Goal: Task Accomplishment & Management: Complete application form

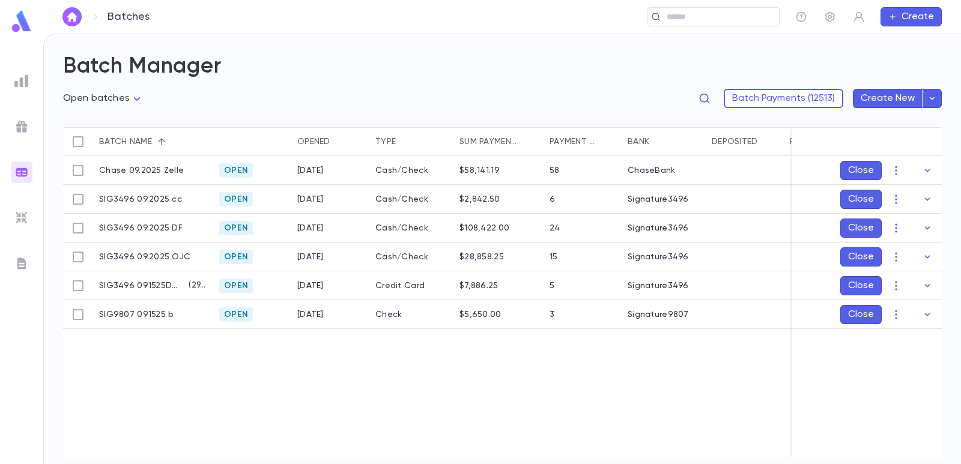
click at [665, 10] on div "​" at bounding box center [713, 16] width 132 height 19
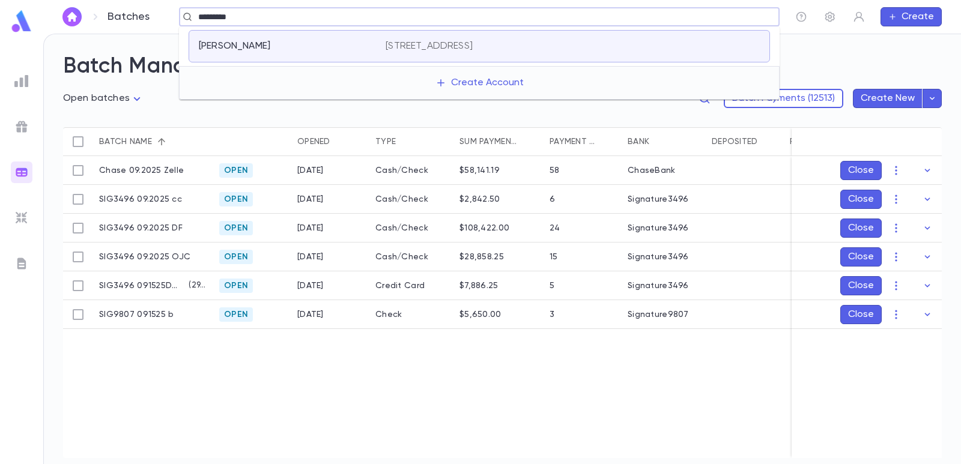
type input "*********"
click at [459, 374] on div "Chase 09.2025 Zelle Open [DATE] Cash/Check $58,141.19 58 ChaseBank SIG3496 09.2…" at bounding box center [597, 307] width 1069 height 302
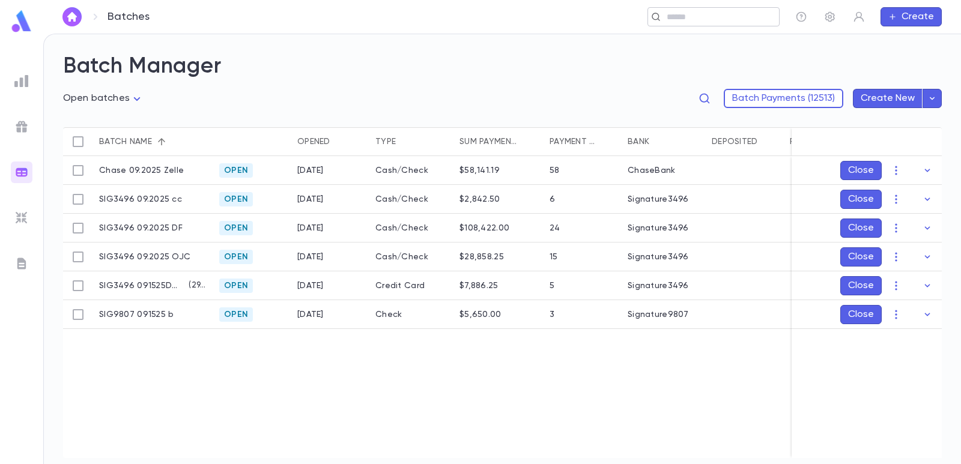
click at [725, 23] on div "​" at bounding box center [713, 16] width 132 height 19
paste input "**********"
type input "**********"
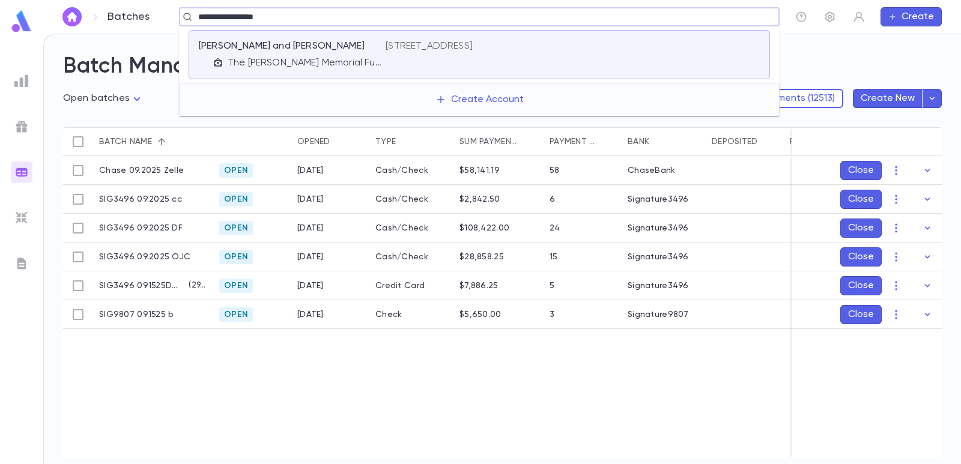
click at [313, 53] on div "[PERSON_NAME] and [PERSON_NAME] The [PERSON_NAME] Memorial Fund" at bounding box center [292, 54] width 187 height 29
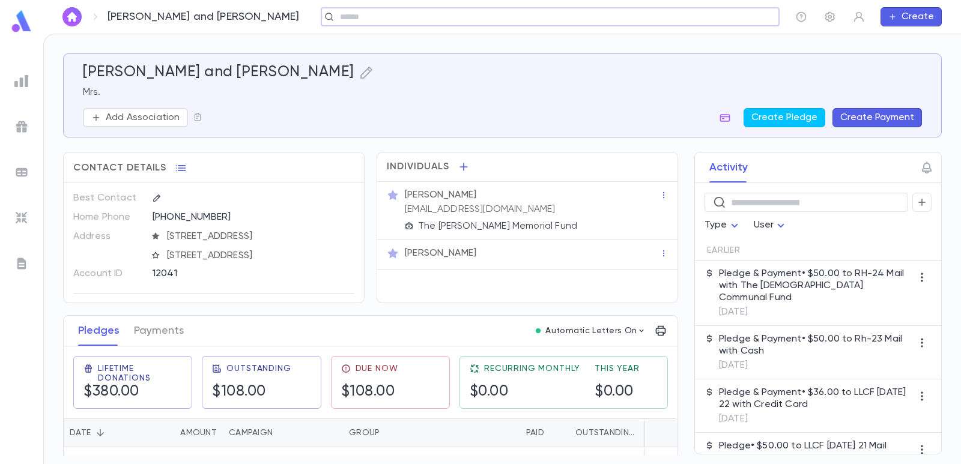
click at [868, 117] on button "Create Payment" at bounding box center [876, 117] width 89 height 19
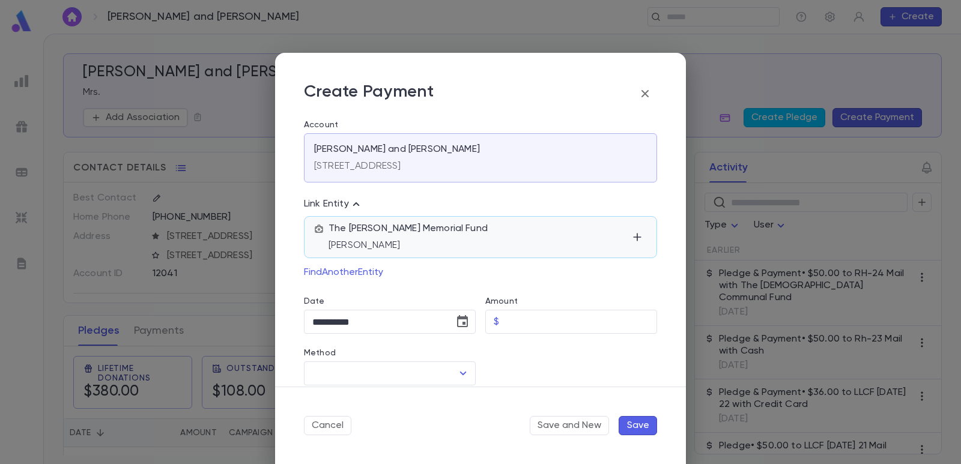
click at [509, 255] on div "The [PERSON_NAME] Memorial Fund [PERSON_NAME]" at bounding box center [480, 237] width 353 height 42
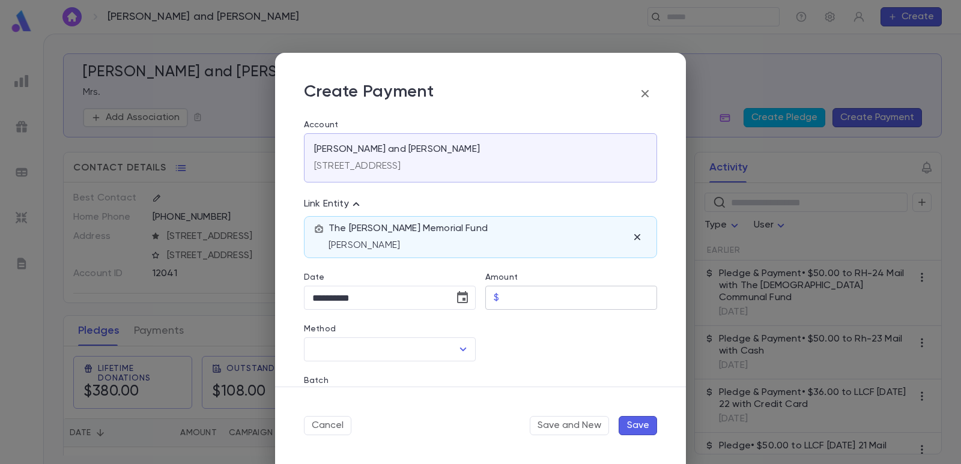
click at [511, 303] on input "Amount" at bounding box center [580, 297] width 153 height 23
type input "*****"
click at [539, 336] on div at bounding box center [566, 336] width 181 height 52
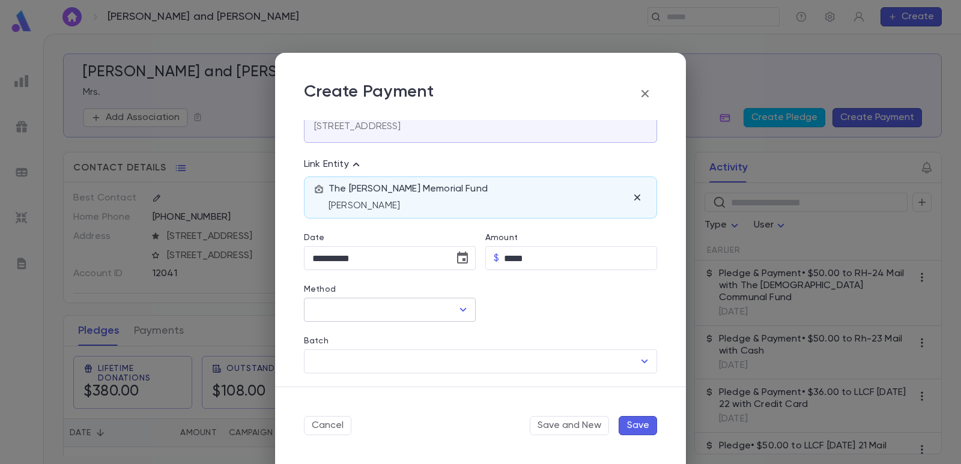
scroll to position [60, 0]
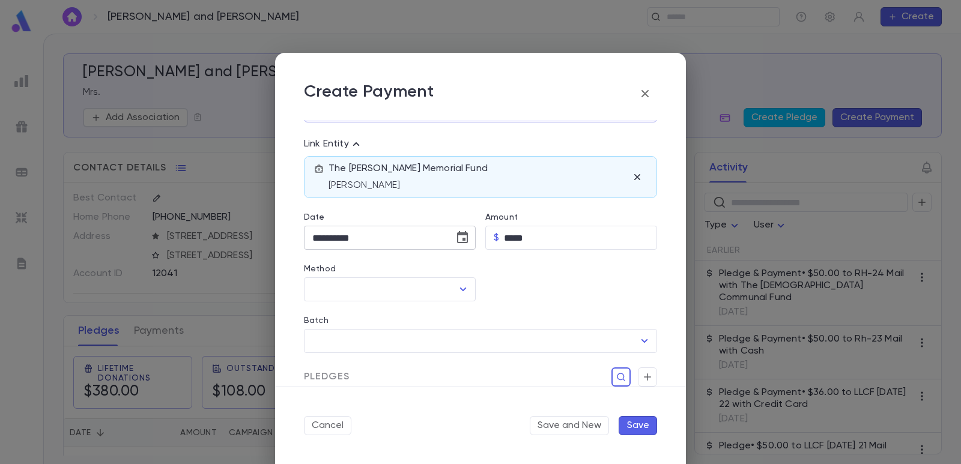
click at [459, 238] on icon "Choose date, selected date is Sep 15, 2025" at bounding box center [462, 238] width 14 height 14
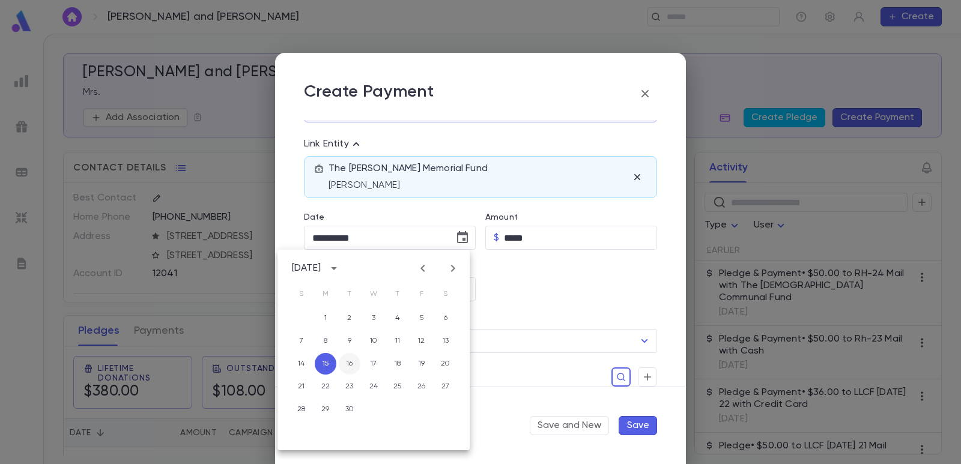
click at [349, 368] on button "16" at bounding box center [350, 364] width 22 height 22
type input "**********"
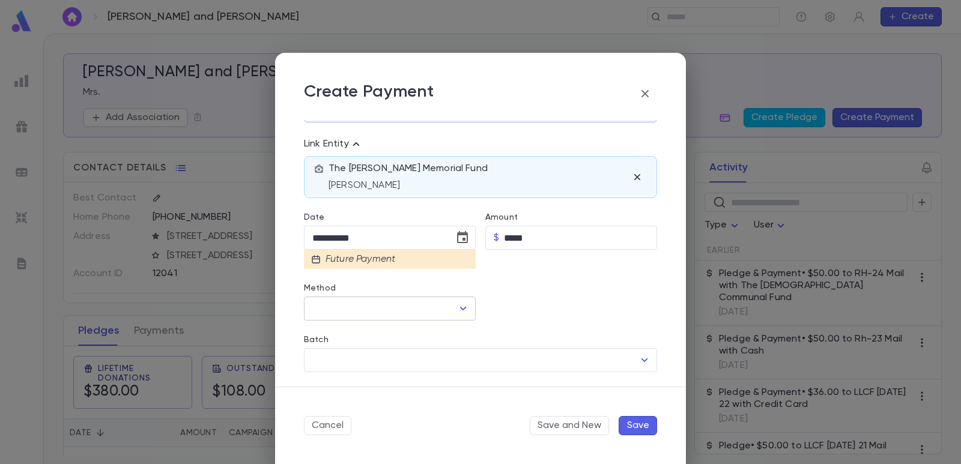
click at [334, 309] on input "Method" at bounding box center [380, 308] width 143 height 23
click at [343, 331] on li "The [DEMOGRAPHIC_DATA] Communal Fund" at bounding box center [412, 334] width 217 height 19
type input "**********"
click at [385, 361] on input "Batch" at bounding box center [471, 360] width 324 height 23
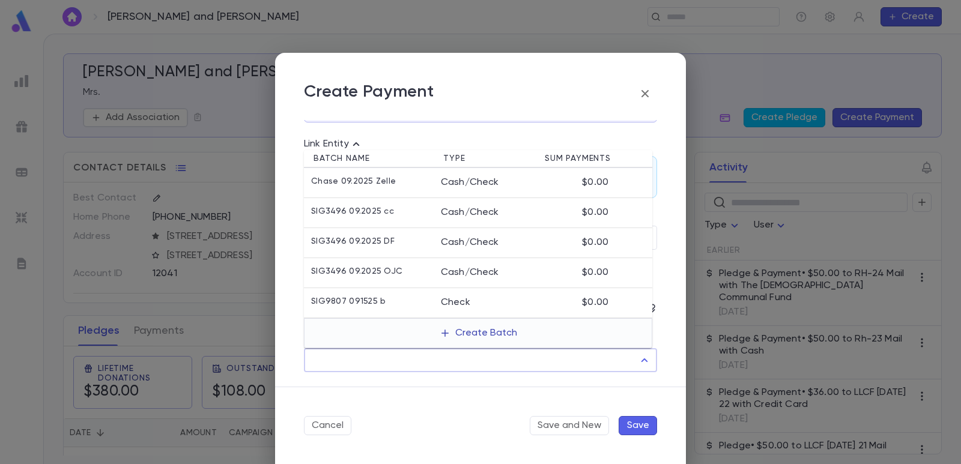
click at [462, 342] on button "Create Batch" at bounding box center [478, 333] width 92 height 19
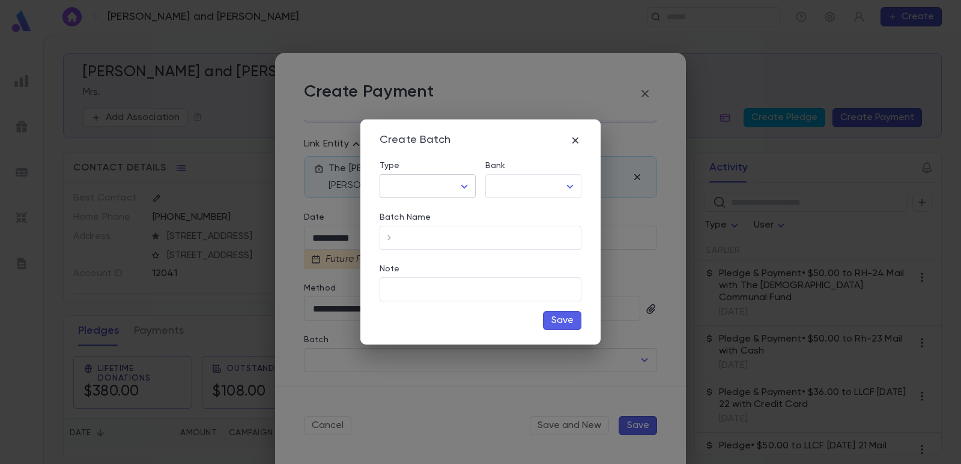
click at [437, 189] on body "[PERSON_NAME] and [PERSON_NAME] ​ Create [PERSON_NAME] and [PERSON_NAME] Mrs. A…" at bounding box center [480, 249] width 961 height 430
drag, startPoint x: 435, startPoint y: 231, endPoint x: 459, endPoint y: 235, distance: 24.3
click at [436, 231] on span "Cash/Check" at bounding box center [430, 231] width 76 height 12
type input "*********"
click at [531, 191] on body "[PERSON_NAME] and [PERSON_NAME] ​ Create [PERSON_NAME] and [PERSON_NAME] Mrs. A…" at bounding box center [480, 249] width 961 height 430
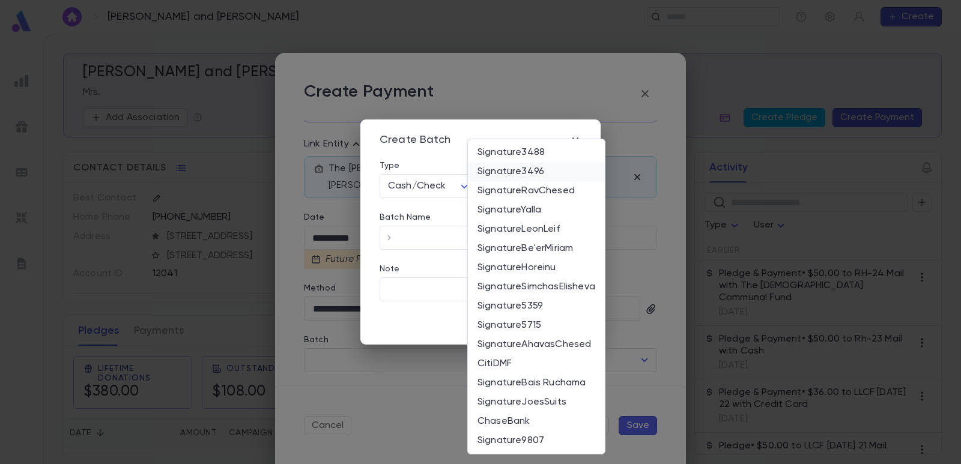
click at [528, 171] on span "Signature3496" at bounding box center [536, 172] width 118 height 12
type input "*"
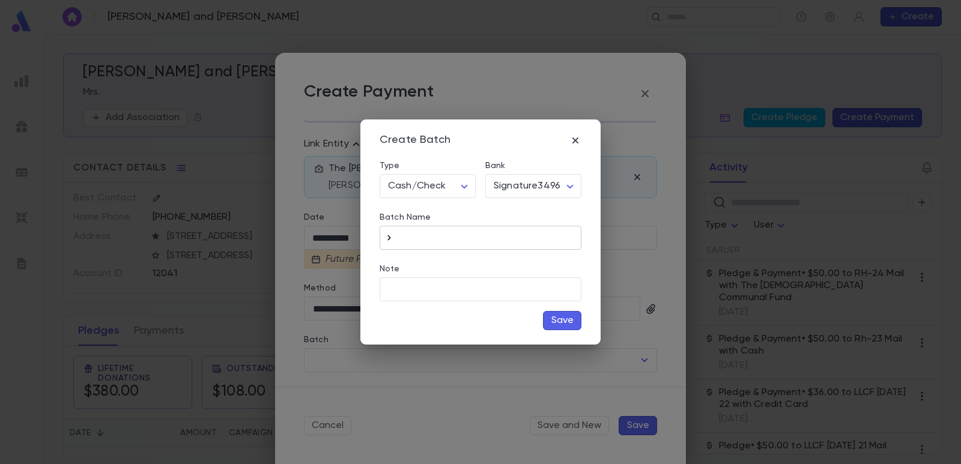
drag, startPoint x: 390, startPoint y: 237, endPoint x: 457, endPoint y: 238, distance: 66.6
click at [389, 238] on icon "button" at bounding box center [389, 238] width 12 height 12
click at [507, 234] on input "**********" at bounding box center [490, 237] width 183 height 23
click at [458, 238] on input "**********" at bounding box center [490, 237] width 183 height 23
type input "**********"
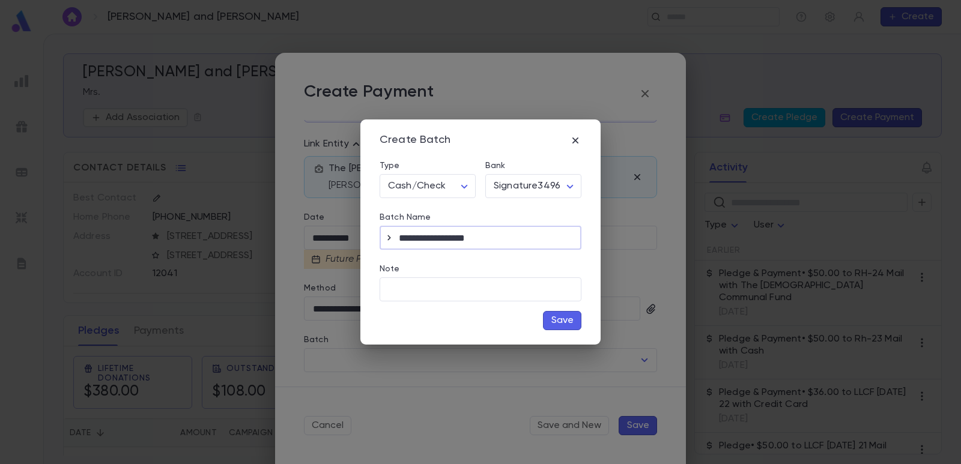
click at [548, 317] on button "Save" at bounding box center [562, 320] width 38 height 19
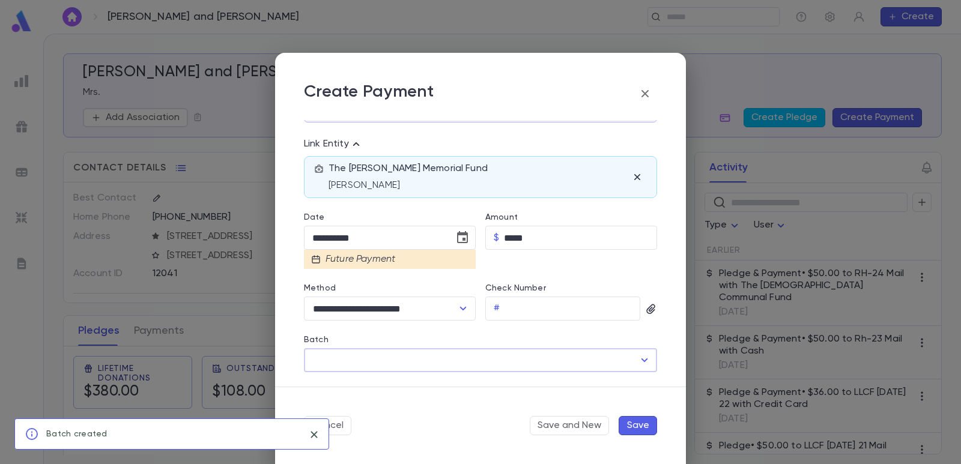
type input "**********"
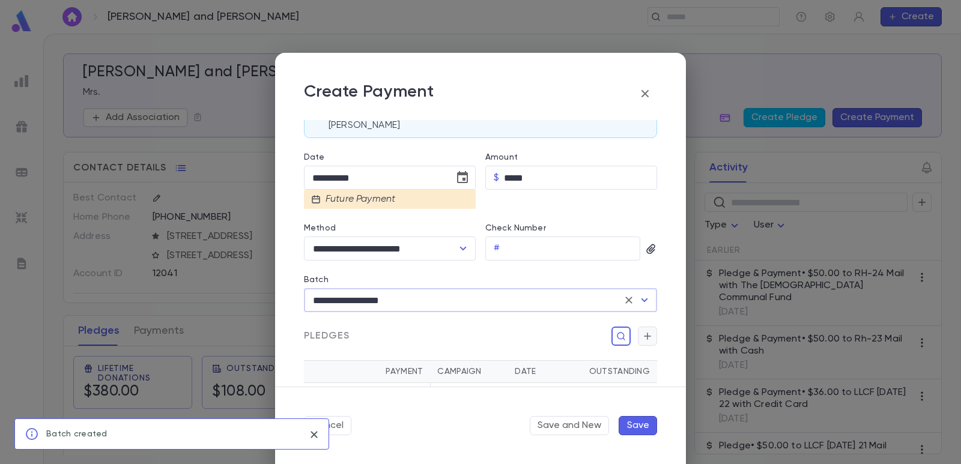
click at [644, 336] on icon "button" at bounding box center [647, 336] width 7 height 7
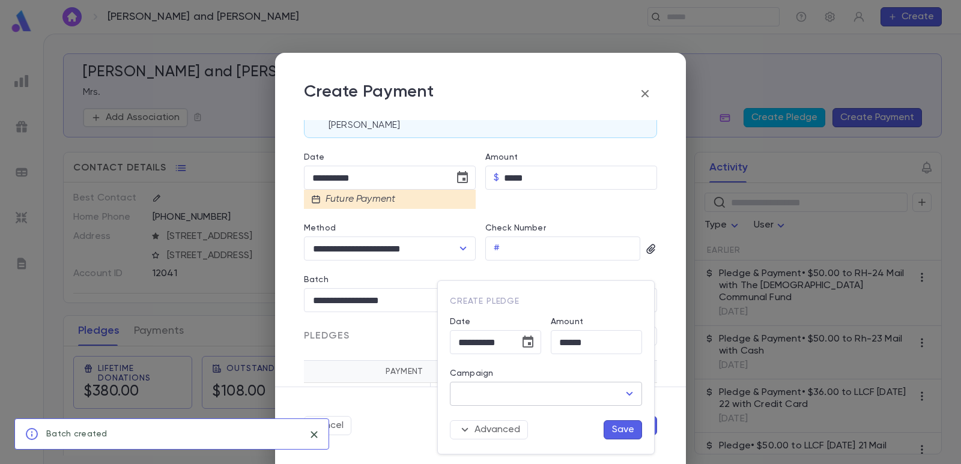
click at [572, 390] on input "Campaign" at bounding box center [536, 393] width 163 height 23
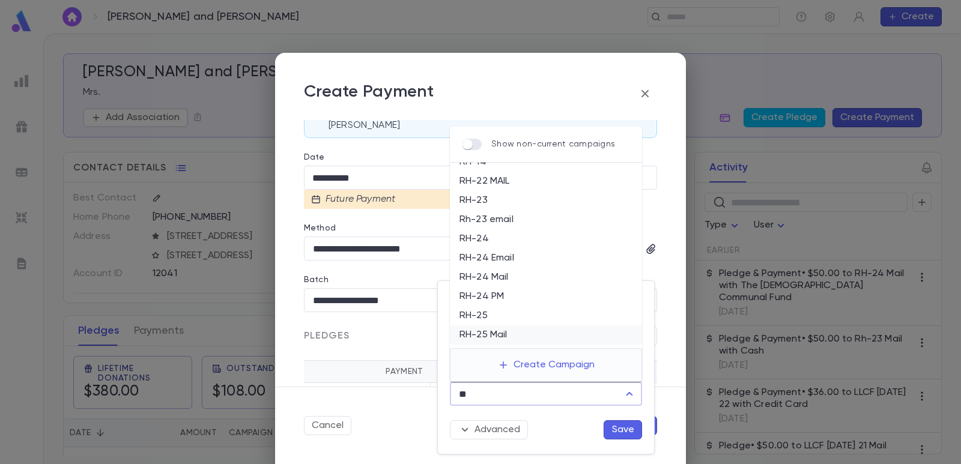
scroll to position [45, 0]
click at [525, 316] on li "RH-25 Mail" at bounding box center [546, 319] width 192 height 19
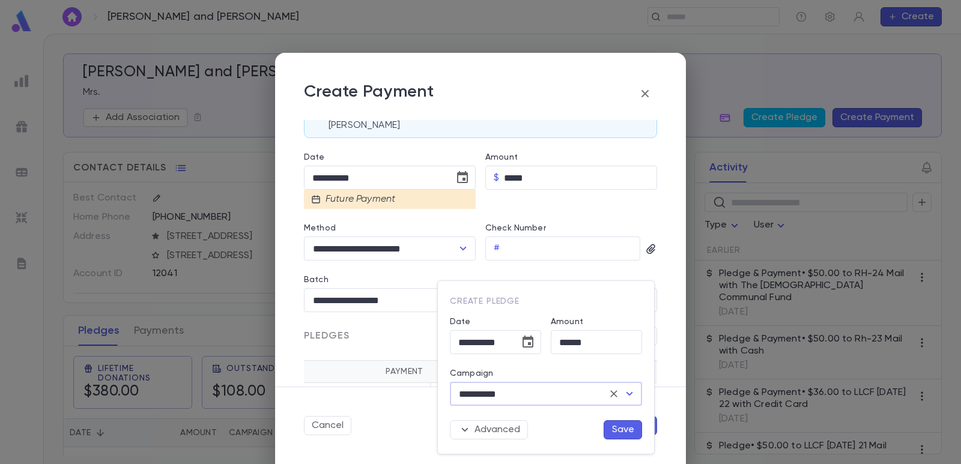
type input "**********"
click at [624, 434] on button "Save" at bounding box center [622, 429] width 38 height 19
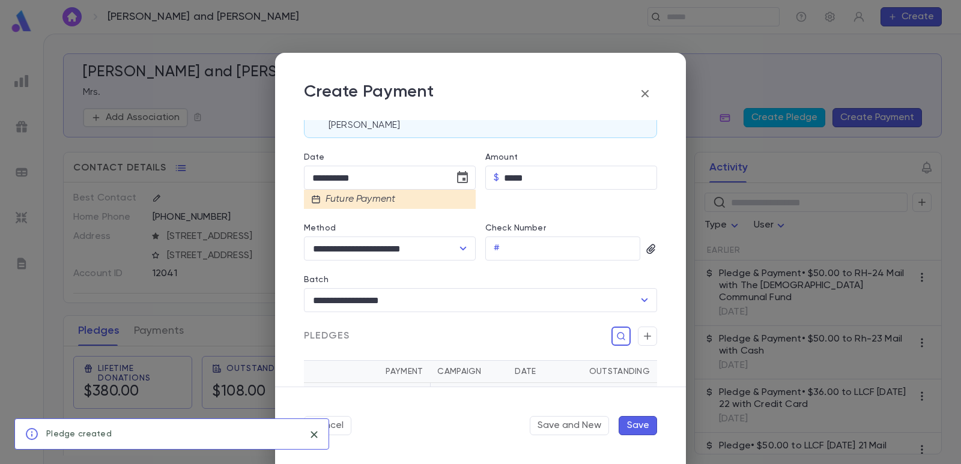
click at [641, 426] on button "Save" at bounding box center [637, 425] width 38 height 19
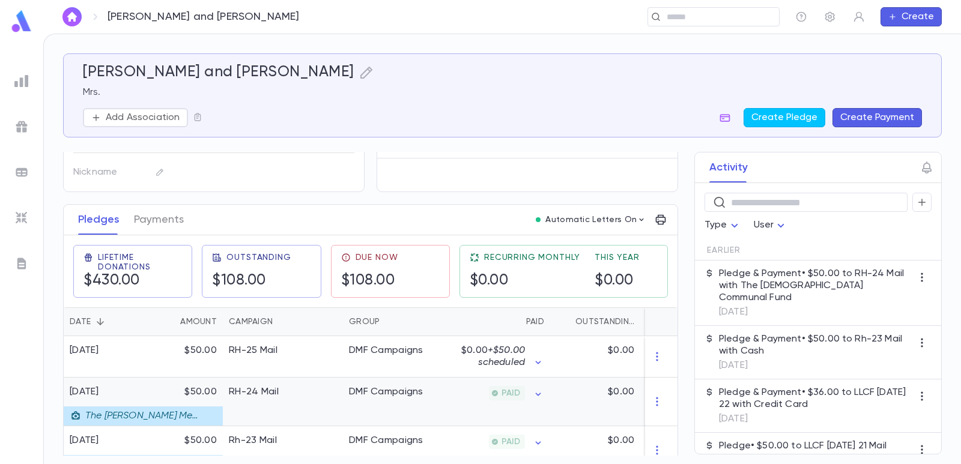
scroll to position [180, 0]
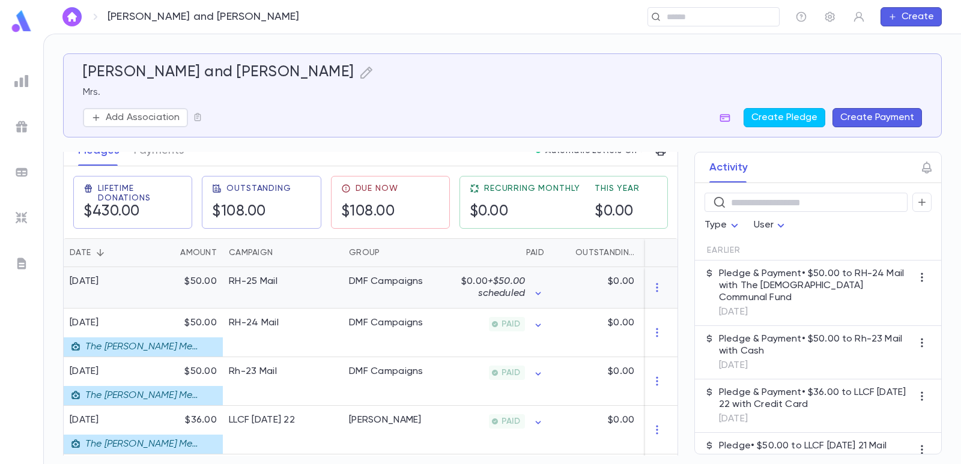
click at [264, 287] on div "RH-25 Mail" at bounding box center [253, 282] width 49 height 12
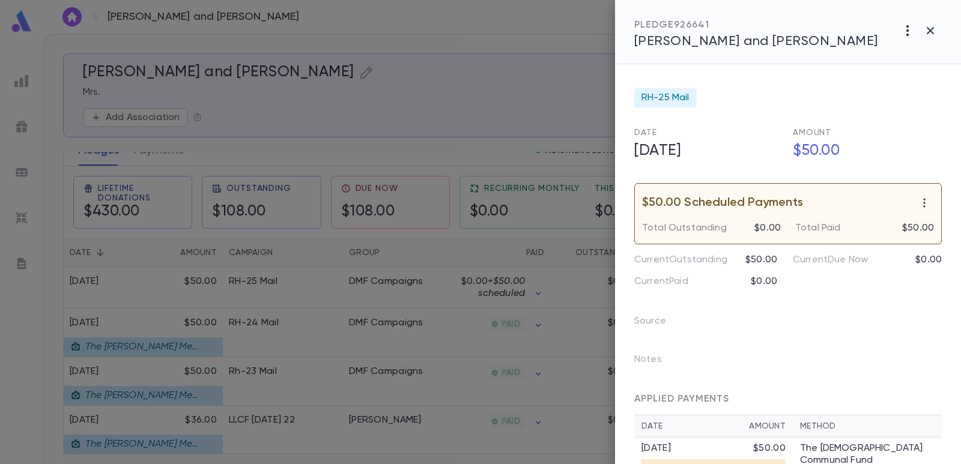
click at [904, 28] on icon "button" at bounding box center [907, 30] width 14 height 14
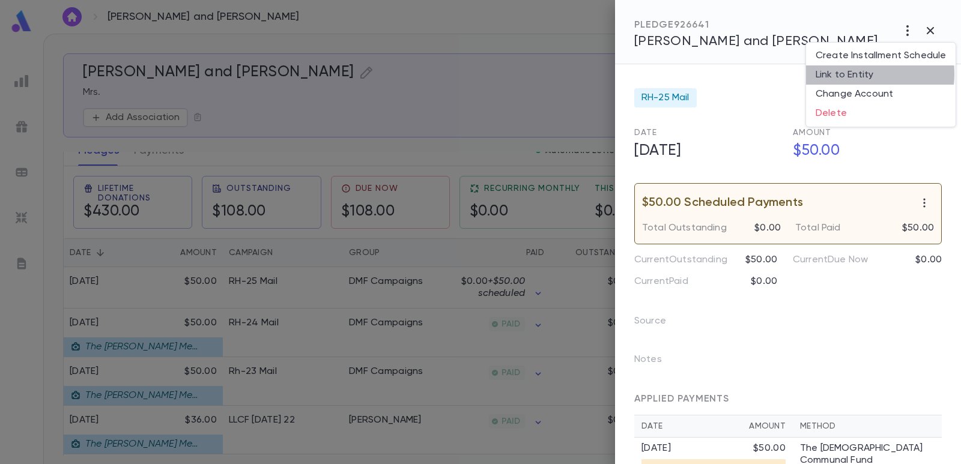
click at [857, 74] on li "Link to Entity" at bounding box center [880, 74] width 149 height 19
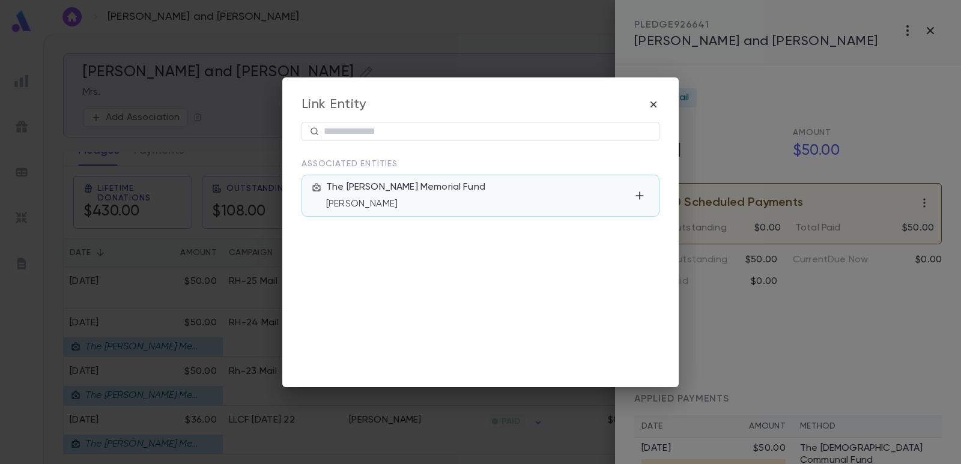
click at [500, 196] on div "The [PERSON_NAME] Memorial Fund [PERSON_NAME]" at bounding box center [478, 195] width 304 height 29
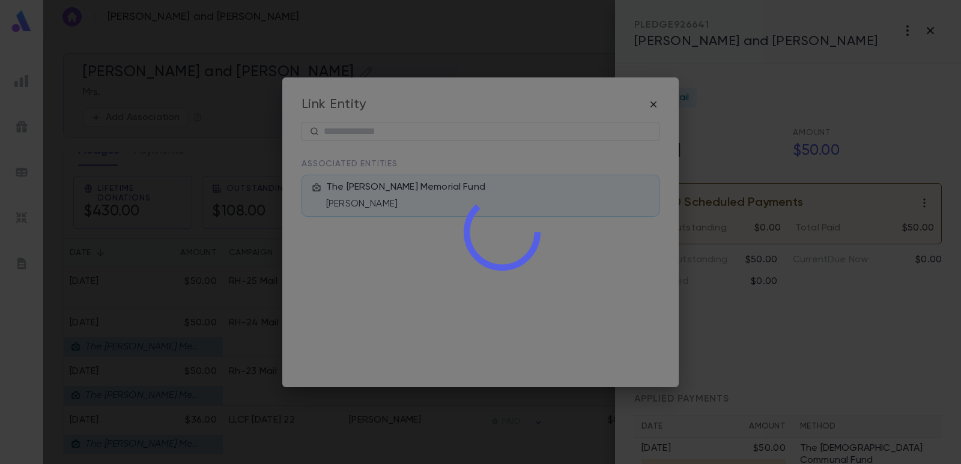
click at [510, 44] on div at bounding box center [501, 232] width 917 height 464
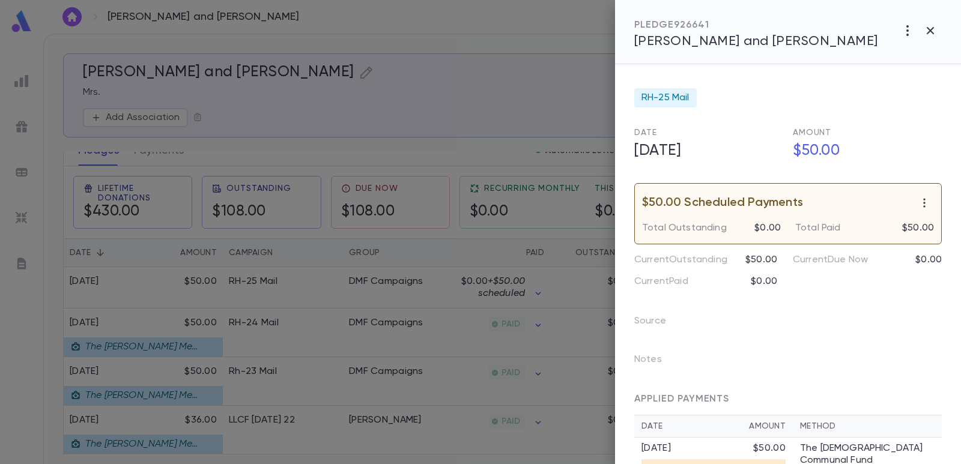
click at [518, 43] on div at bounding box center [480, 232] width 961 height 464
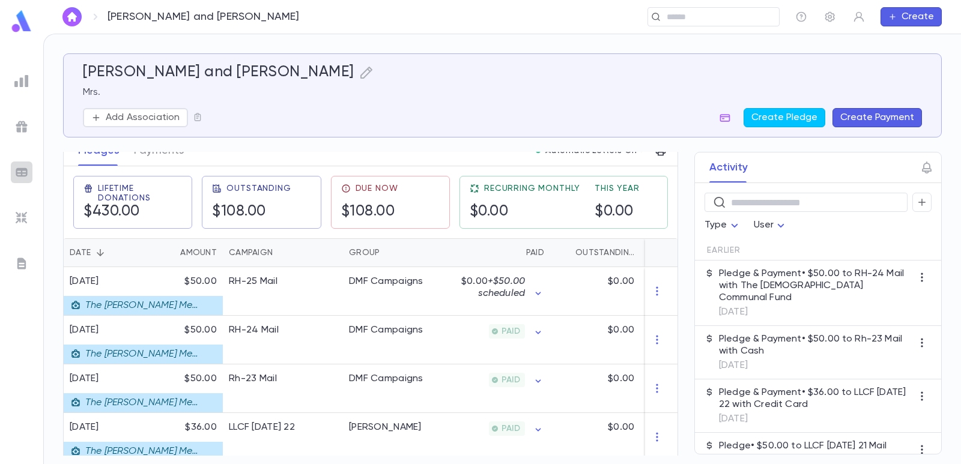
click at [28, 173] on img at bounding box center [21, 172] width 14 height 14
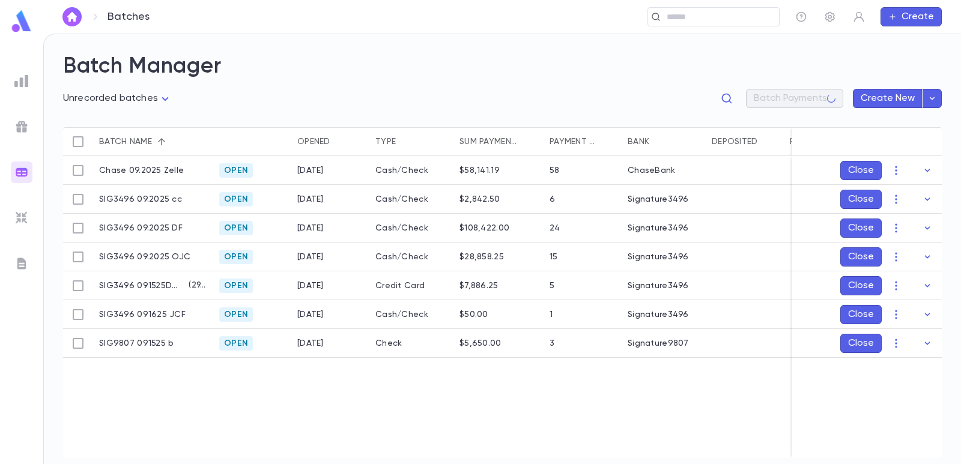
click at [94, 94] on body "**********" at bounding box center [480, 249] width 961 height 430
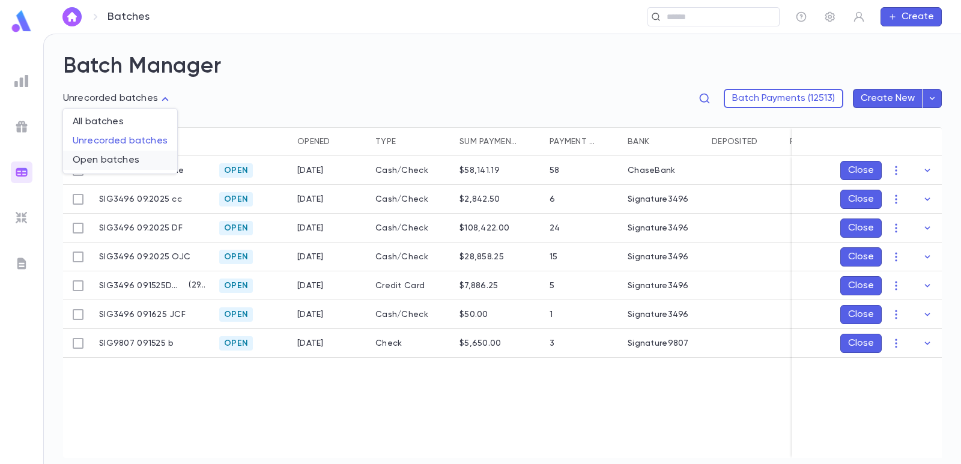
click at [88, 152] on li "Open batches" at bounding box center [120, 160] width 114 height 19
type input "****"
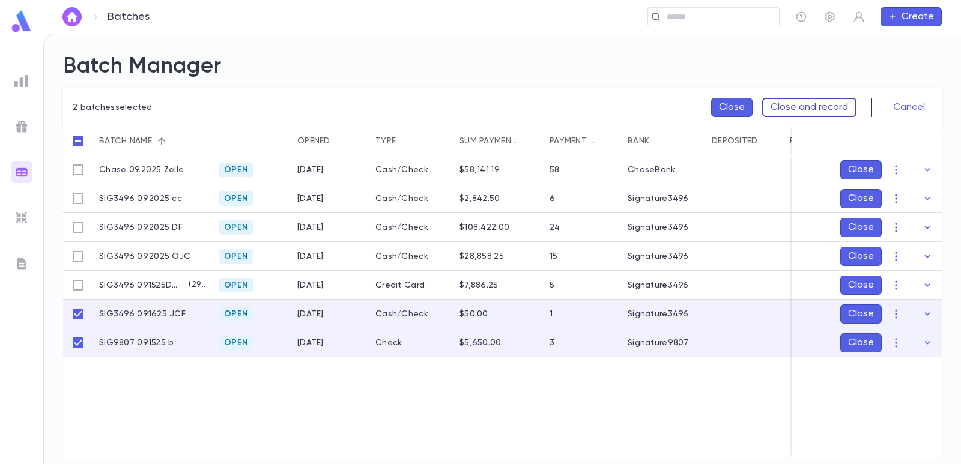
click at [829, 112] on button "Close and record" at bounding box center [809, 107] width 94 height 19
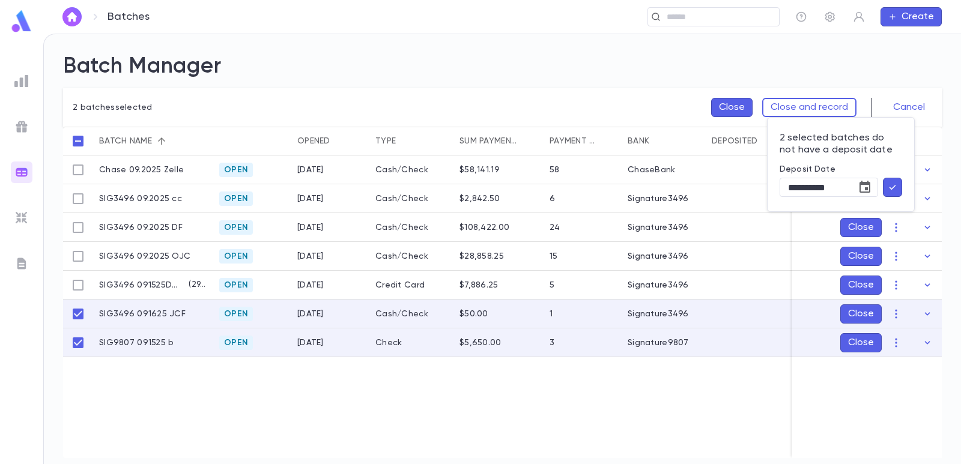
click at [890, 187] on icon "button" at bounding box center [892, 187] width 11 height 12
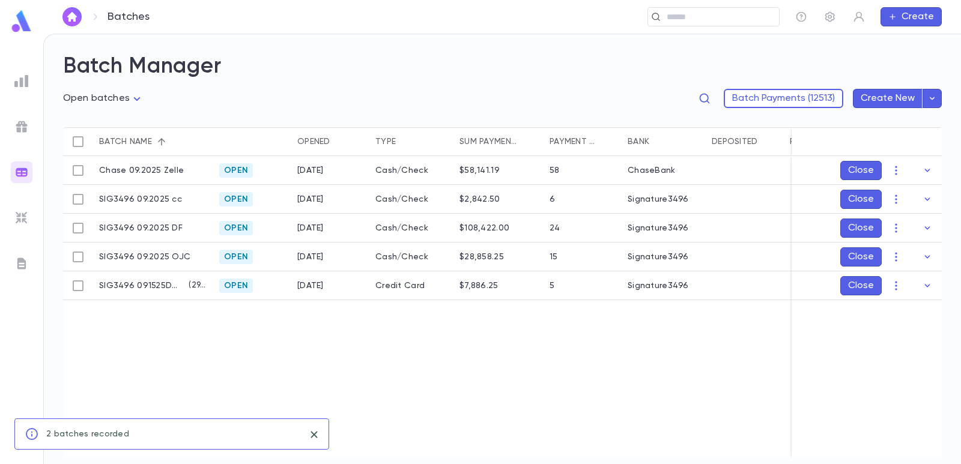
click at [315, 70] on h2 "Batch Manager" at bounding box center [502, 66] width 878 height 26
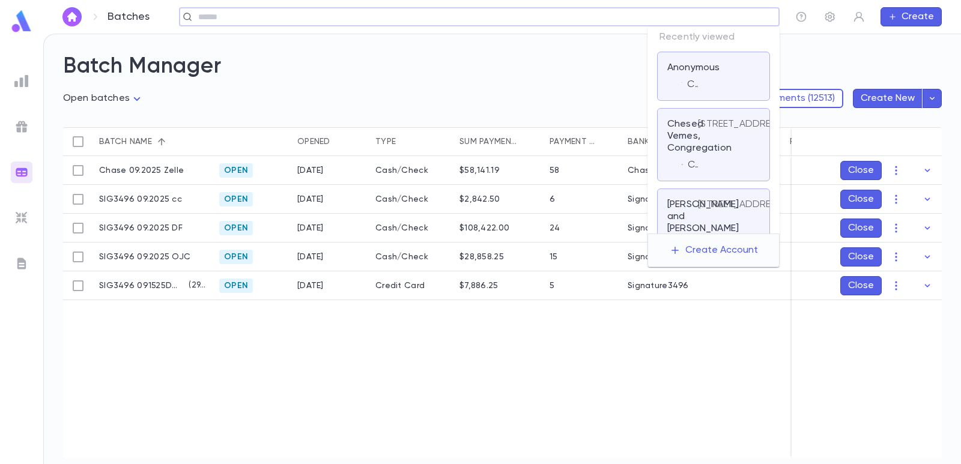
click at [694, 18] on input "text" at bounding box center [475, 16] width 561 height 11
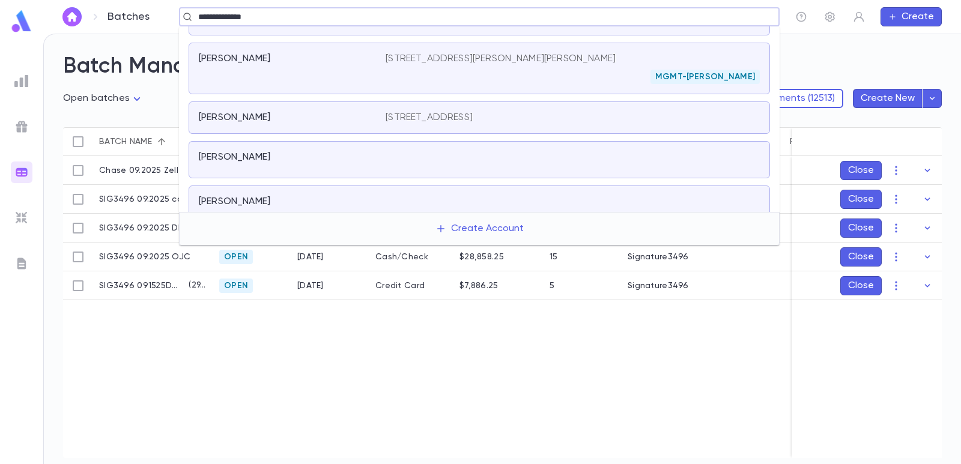
scroll to position [180, 0]
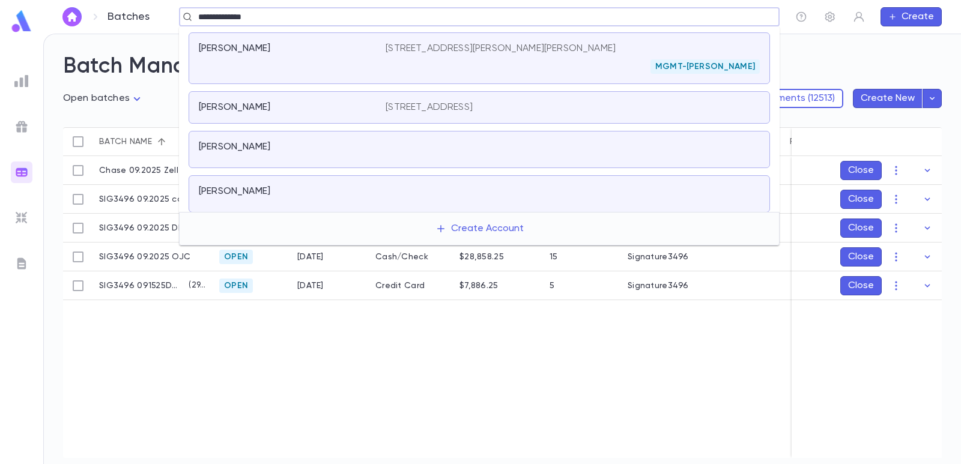
type input "**********"
click at [438, 351] on div "Chase 09.2025 Zelle Open [DATE] Cash/Check $58,141.19 58 ChaseBank SIG3496 09.2…" at bounding box center [597, 307] width 1069 height 302
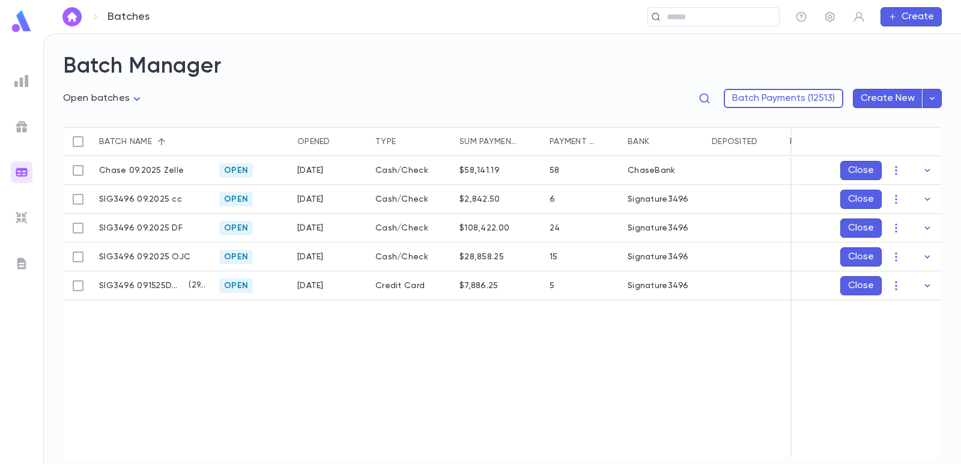
click at [25, 77] on img at bounding box center [21, 81] width 14 height 14
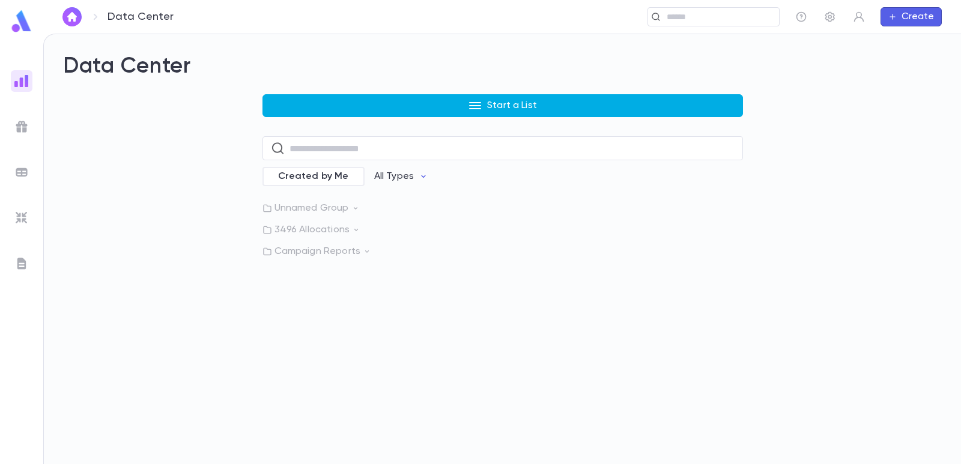
click at [331, 104] on button "Start a List" at bounding box center [502, 105] width 480 height 23
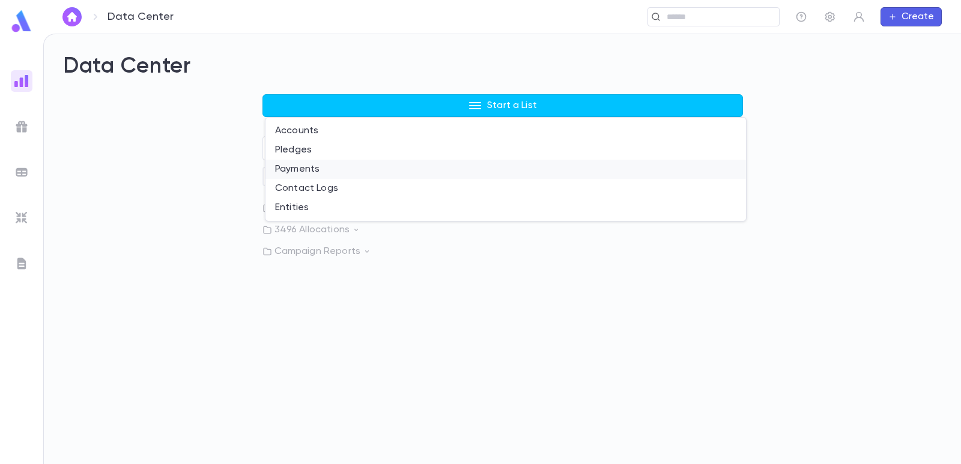
click at [269, 173] on li "Payments" at bounding box center [505, 169] width 480 height 19
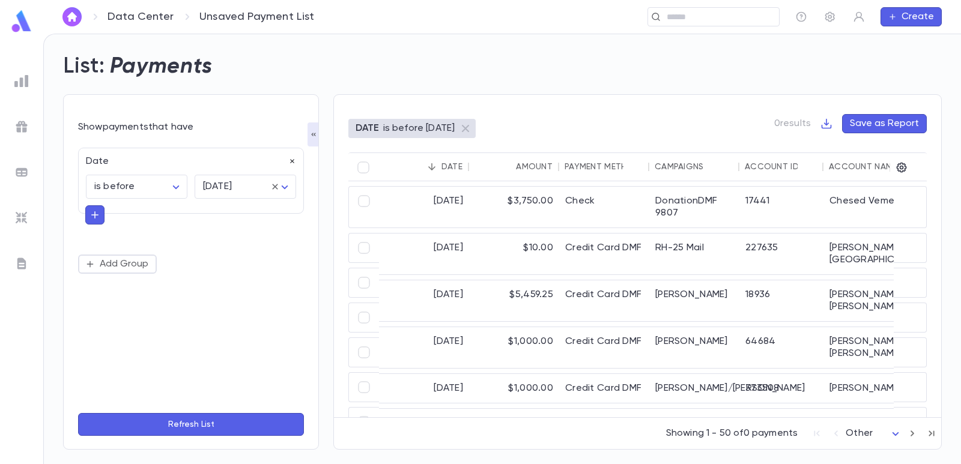
click at [291, 162] on icon "button" at bounding box center [292, 161] width 8 height 8
click at [125, 167] on button "Add Condition" at bounding box center [124, 164] width 93 height 19
drag, startPoint x: 128, startPoint y: 165, endPoint x: 68, endPoint y: 163, distance: 59.5
click at [68, 163] on div "Show payments that have *** ​ Refresh List" at bounding box center [191, 271] width 256 height 355
type input "****"
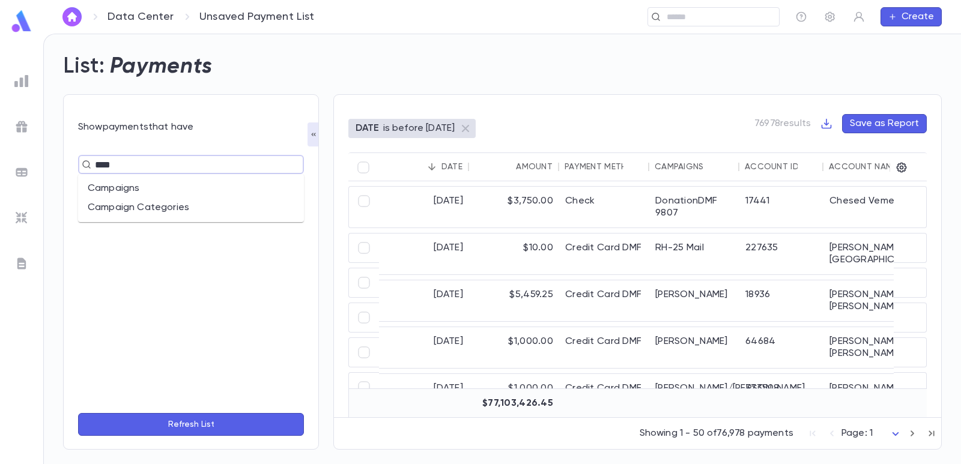
click at [114, 193] on li "Campaigns" at bounding box center [191, 188] width 226 height 19
click at [203, 187] on input "text" at bounding box center [236, 186] width 73 height 23
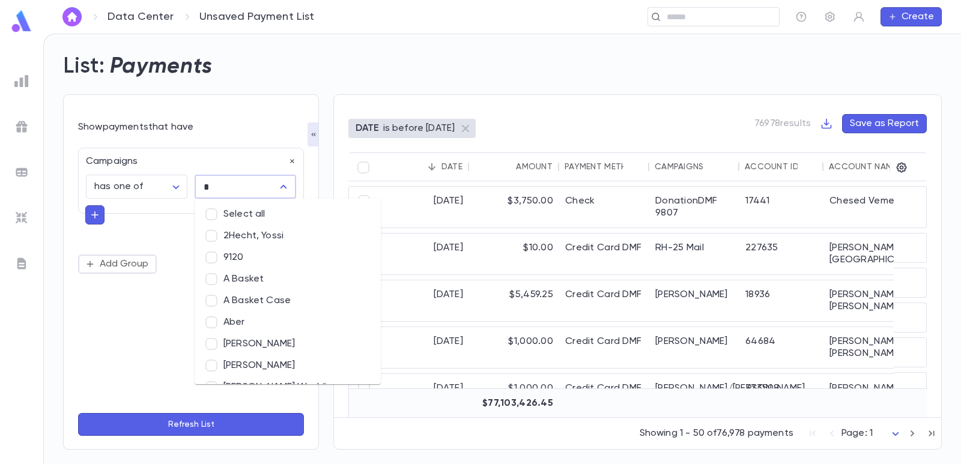
type input "**"
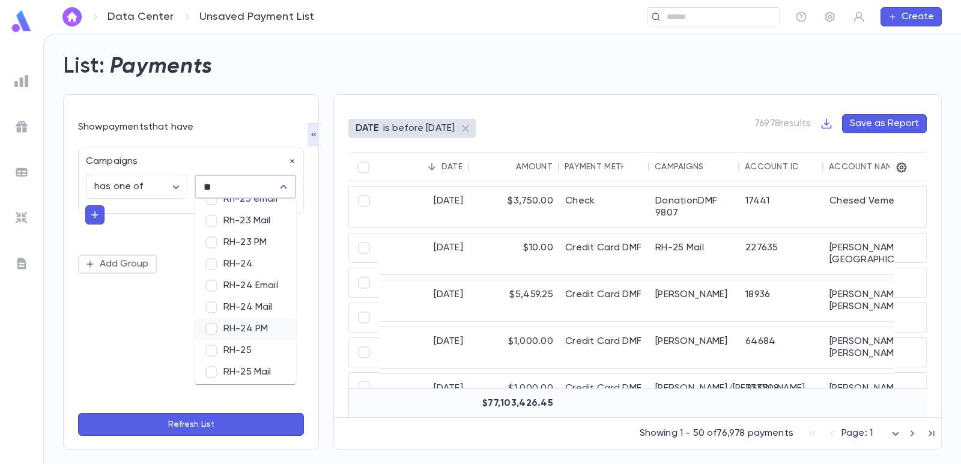
scroll to position [360, 0]
drag, startPoint x: 246, startPoint y: 327, endPoint x: 239, endPoint y: 198, distance: 129.3
click at [246, 327] on li "RH-25" at bounding box center [245, 330] width 101 height 22
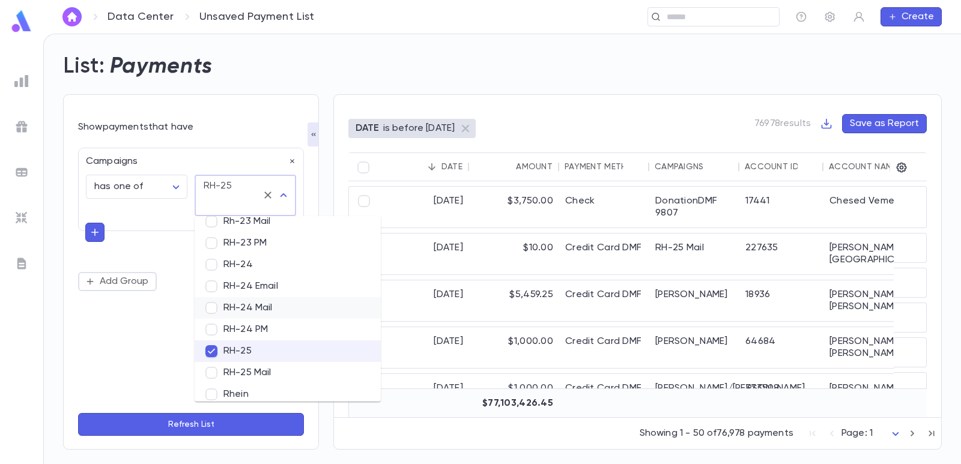
scroll to position [7877, 0]
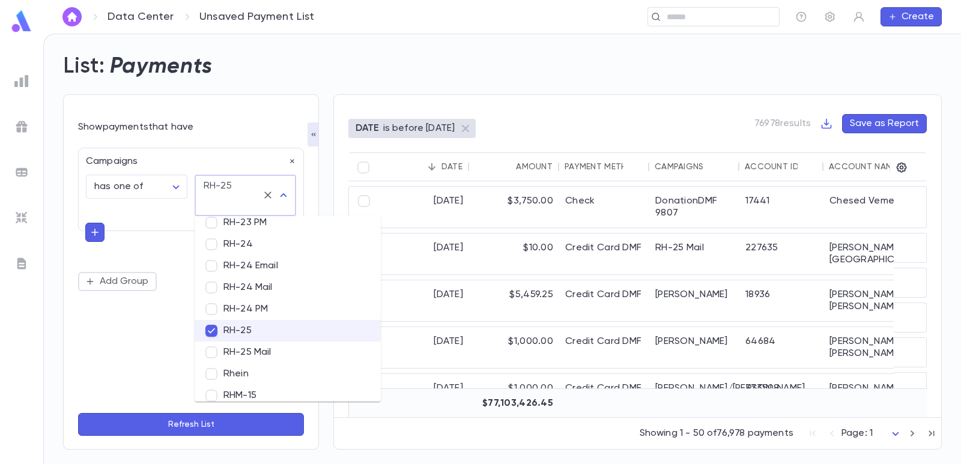
drag, startPoint x: 261, startPoint y: 349, endPoint x: 142, endPoint y: 330, distance: 121.0
click at [262, 349] on li "RH-25 Mail" at bounding box center [288, 353] width 186 height 22
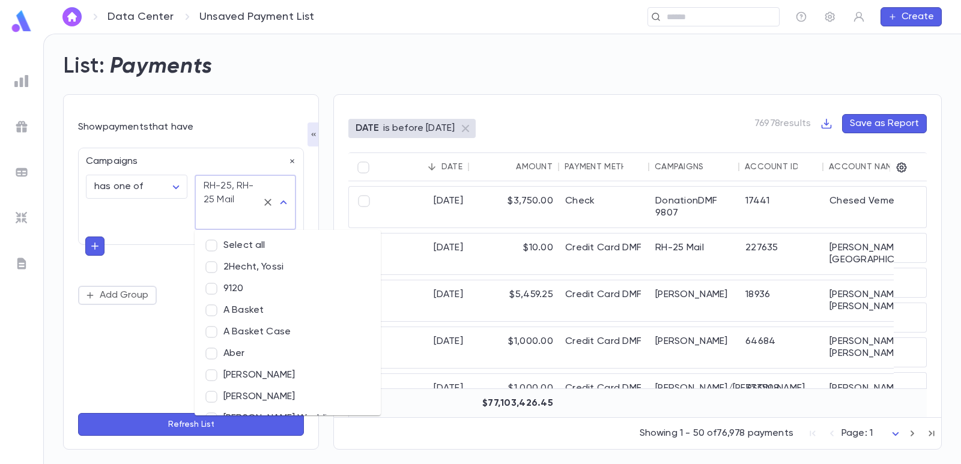
scroll to position [7817, 0]
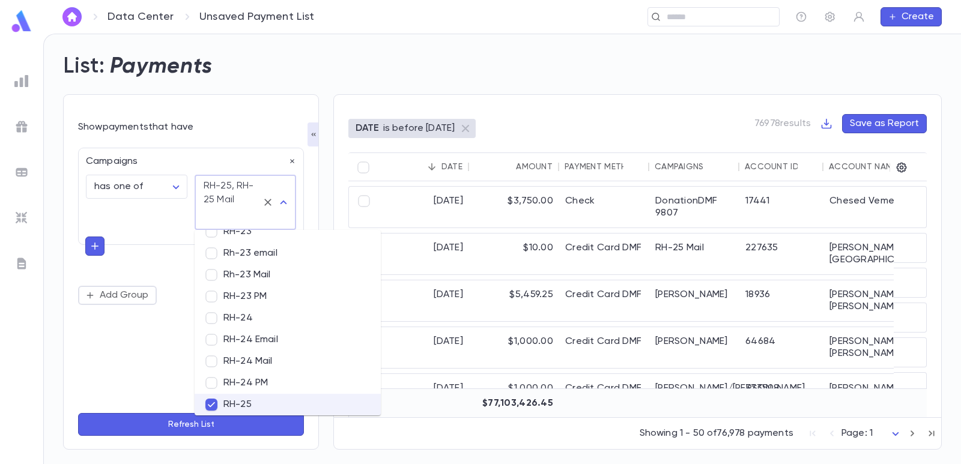
click at [158, 427] on button "Refresh List" at bounding box center [191, 424] width 226 height 23
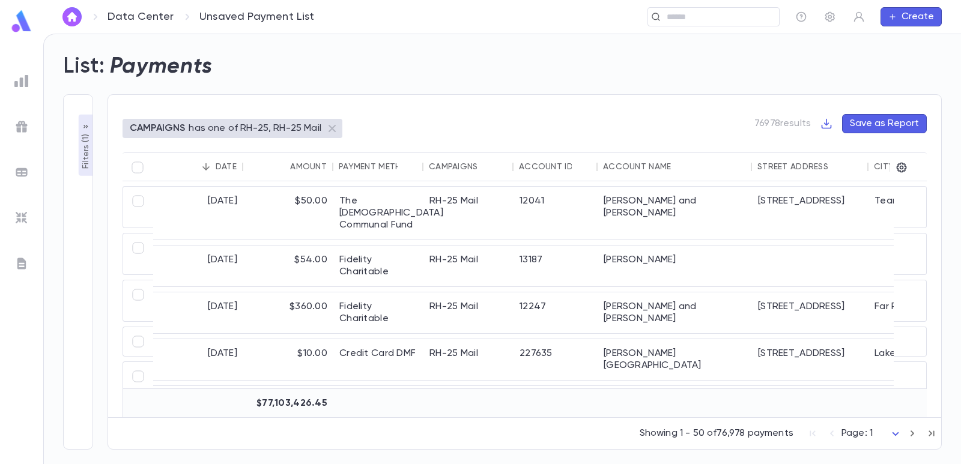
click at [89, 165] on p "Filters ( 1 )" at bounding box center [86, 149] width 12 height 37
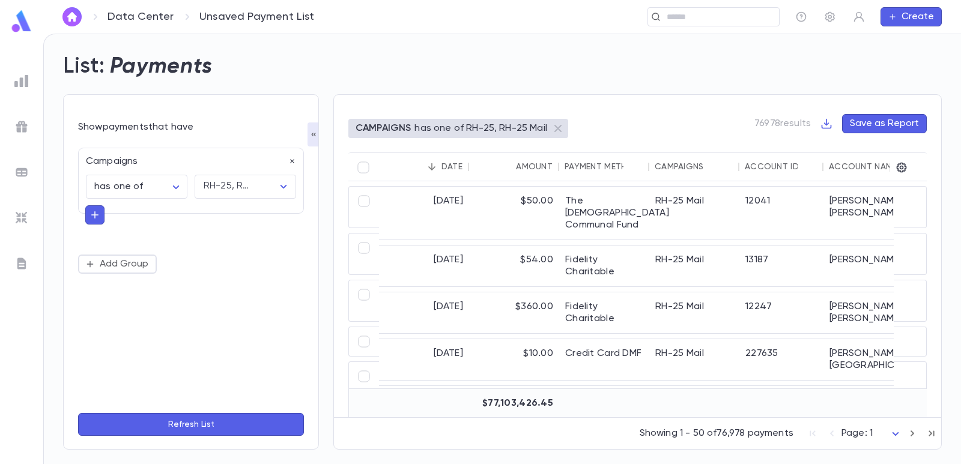
click at [97, 216] on icon "button" at bounding box center [94, 214] width 7 height 7
type input "***"
click at [125, 246] on ul "Amount" at bounding box center [190, 237] width 211 height 29
click at [146, 244] on li "Amount" at bounding box center [190, 237] width 211 height 19
click at [126, 265] on body "**********" at bounding box center [480, 249] width 961 height 430
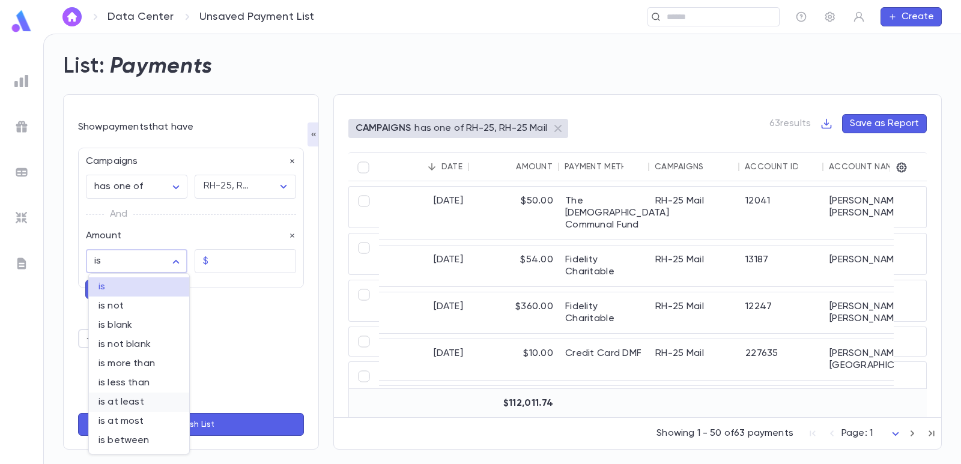
click at [125, 403] on span "is at least" at bounding box center [138, 402] width 81 height 12
type input "**********"
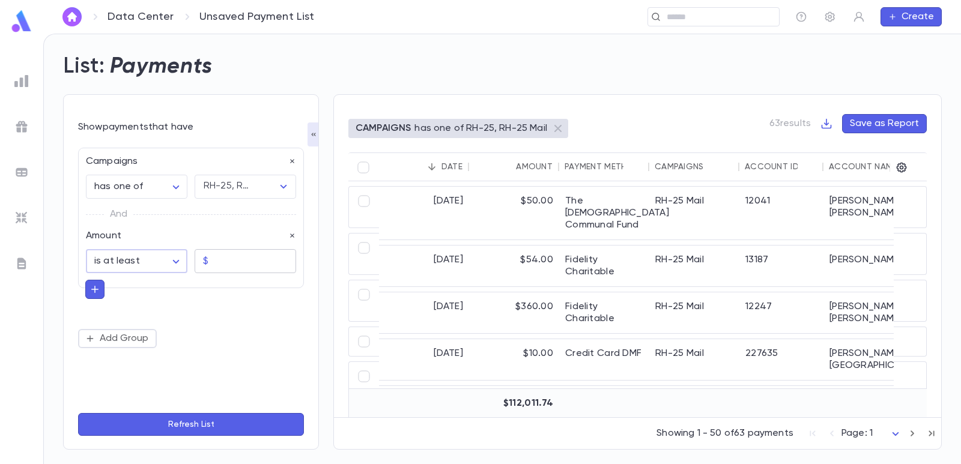
click at [226, 263] on input "text" at bounding box center [254, 261] width 83 height 23
type input "********"
click at [249, 310] on div "**********" at bounding box center [191, 248] width 226 height 201
click at [196, 423] on button "Refresh List" at bounding box center [191, 424] width 226 height 23
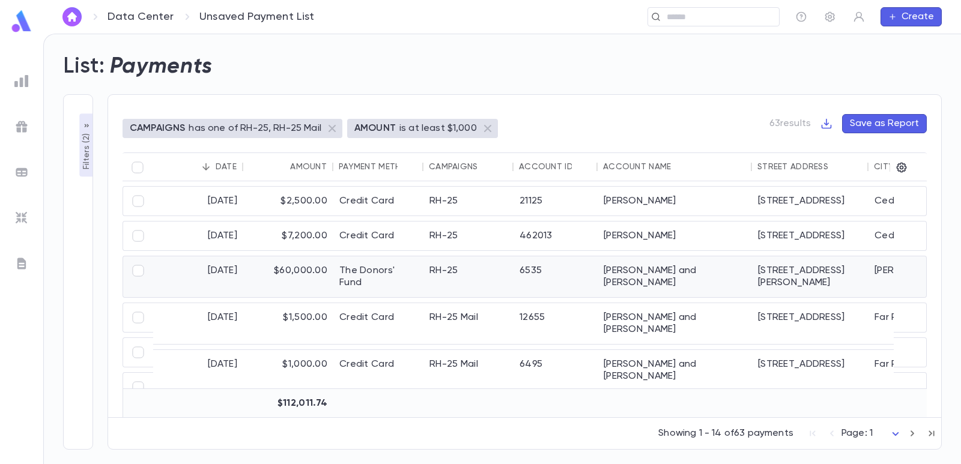
scroll to position [60, 0]
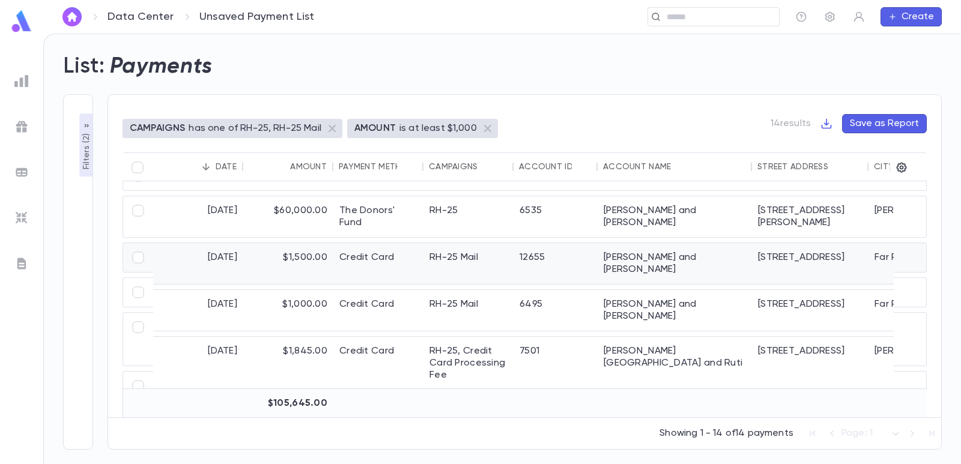
click at [400, 262] on div "Credit Card" at bounding box center [378, 263] width 90 height 41
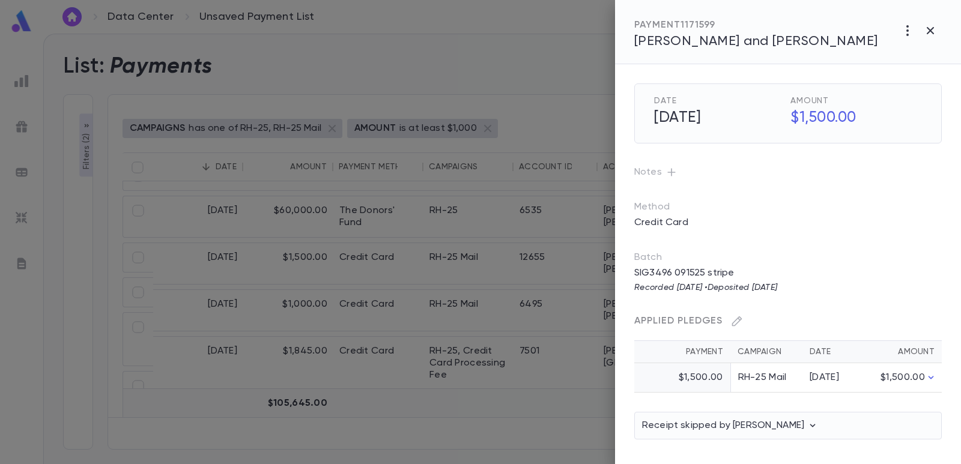
click at [522, 35] on div at bounding box center [480, 232] width 961 height 464
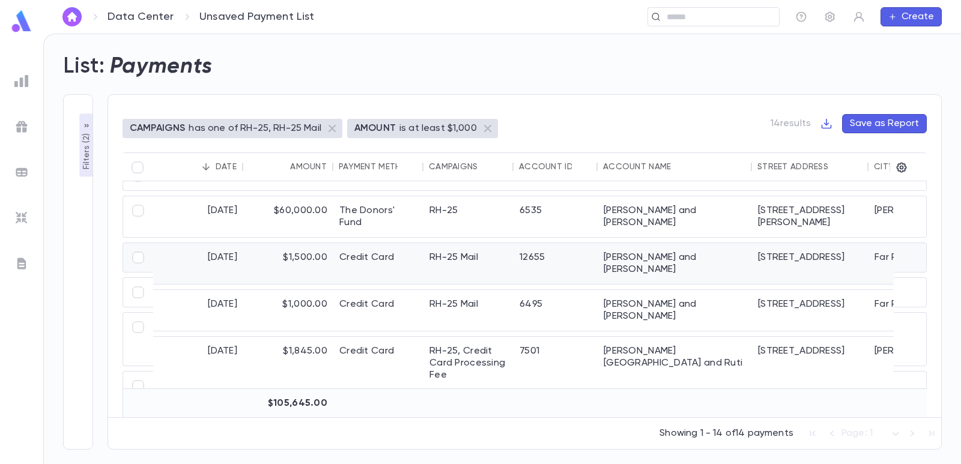
click at [506, 258] on div "RH-25 Mail" at bounding box center [468, 263] width 90 height 41
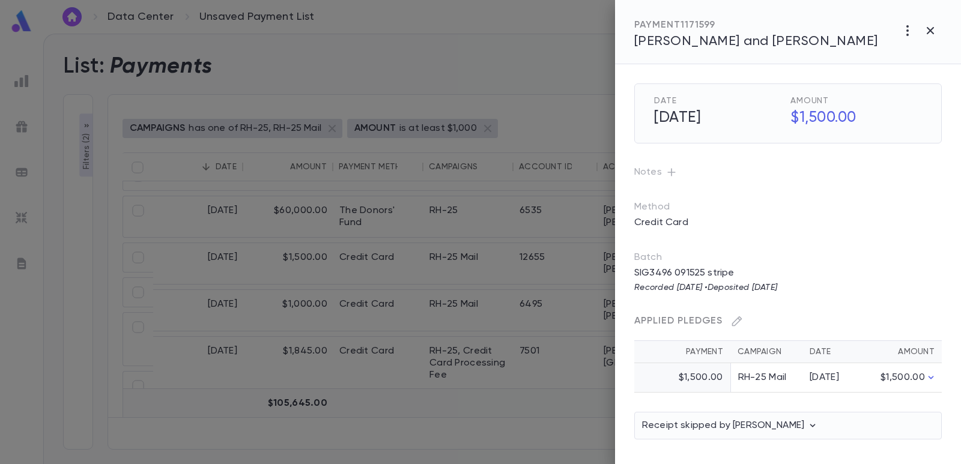
click at [529, 75] on div at bounding box center [480, 232] width 961 height 464
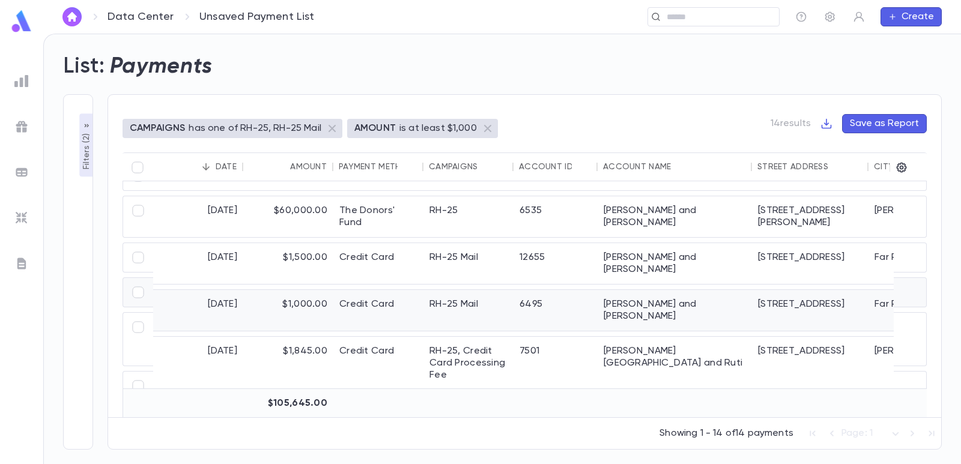
click at [516, 291] on div "6495" at bounding box center [555, 310] width 84 height 41
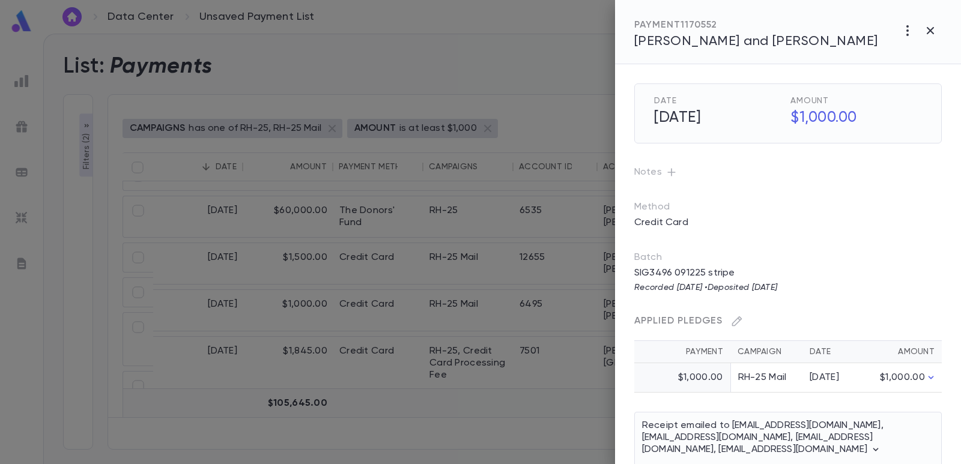
click at [549, 77] on div at bounding box center [480, 232] width 961 height 464
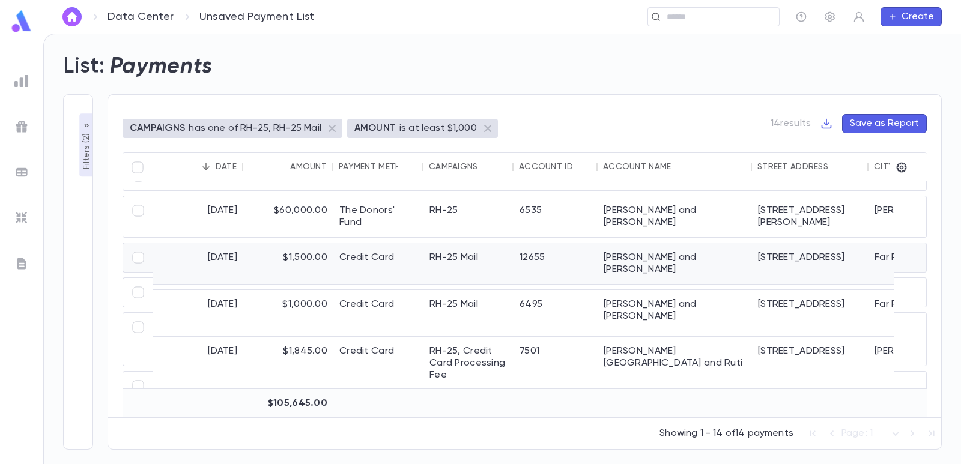
scroll to position [0, 0]
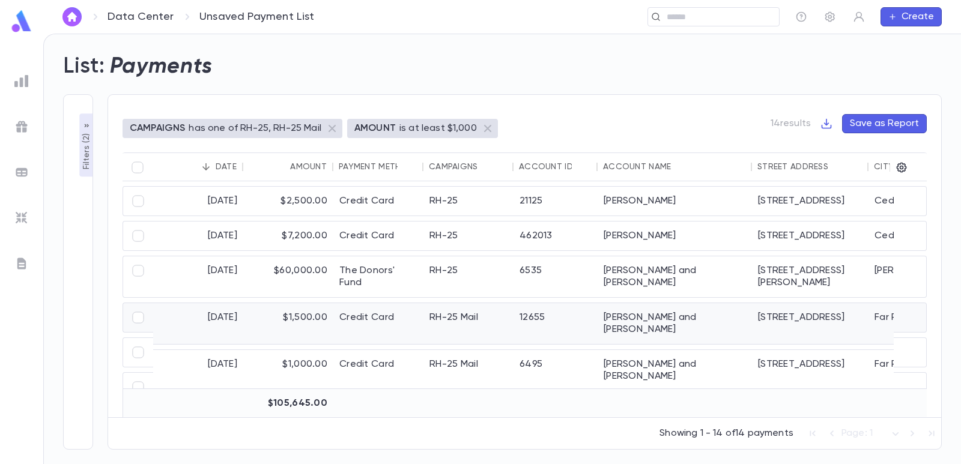
click at [579, 320] on div "12655" at bounding box center [555, 323] width 84 height 41
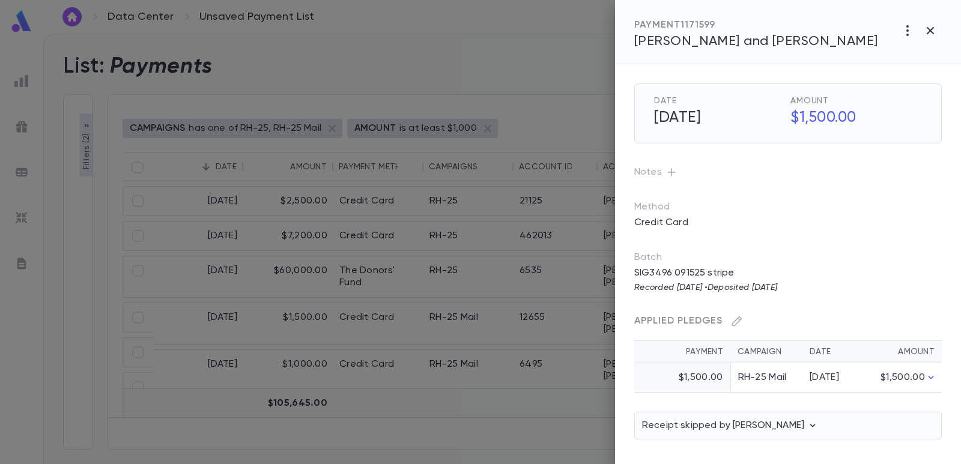
click at [685, 43] on span "[PERSON_NAME] and [PERSON_NAME]" at bounding box center [756, 41] width 244 height 13
click at [537, 52] on div at bounding box center [480, 232] width 961 height 464
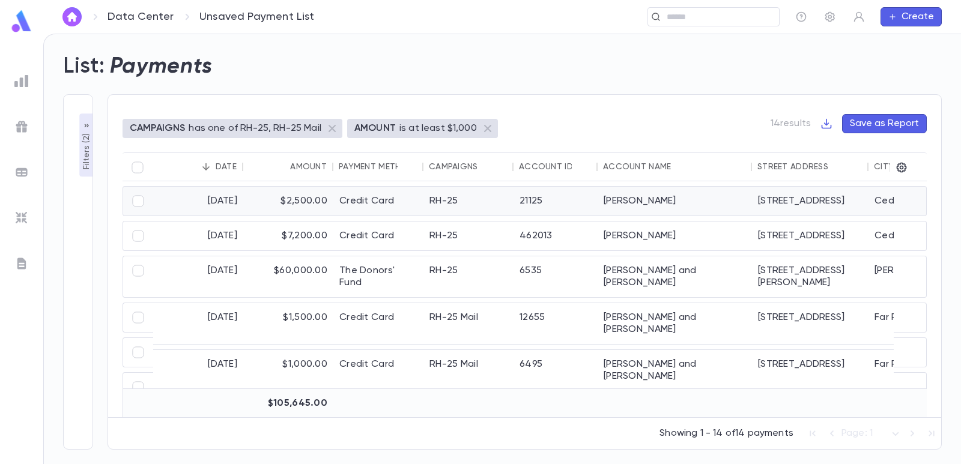
click at [552, 201] on div "21125" at bounding box center [555, 201] width 84 height 29
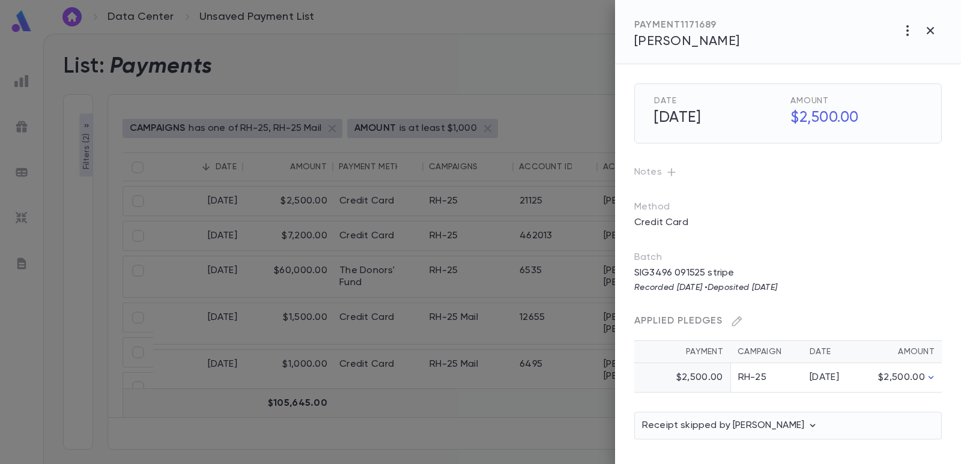
click at [653, 40] on span "[PERSON_NAME]" at bounding box center [687, 41] width 106 height 13
click at [512, 60] on div at bounding box center [480, 232] width 961 height 464
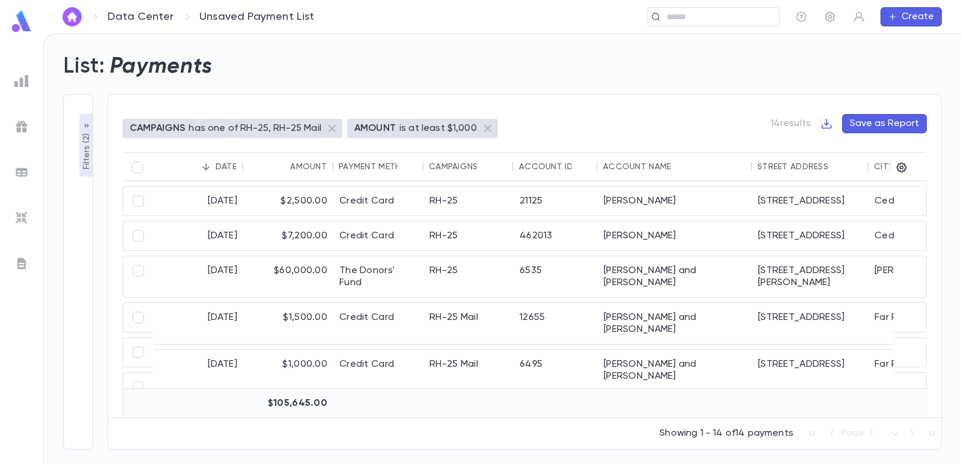
click at [16, 169] on img at bounding box center [21, 172] width 14 height 14
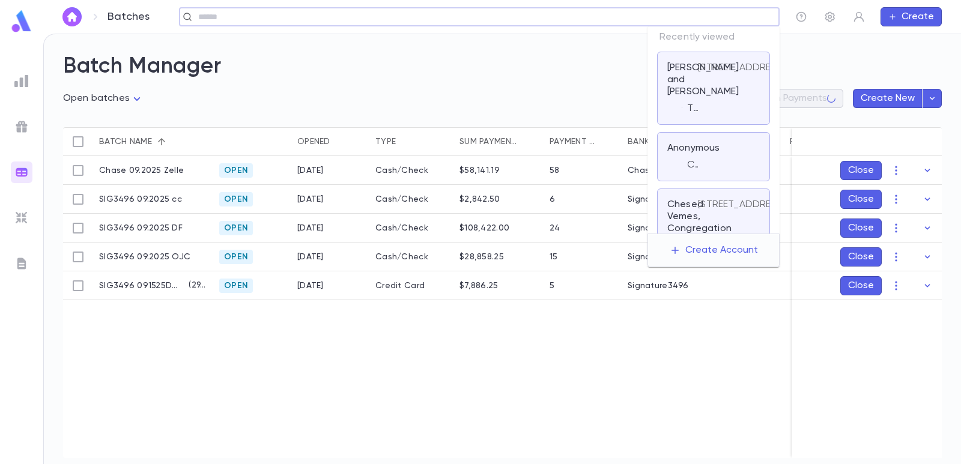
click at [680, 18] on input "text" at bounding box center [475, 16] width 561 height 11
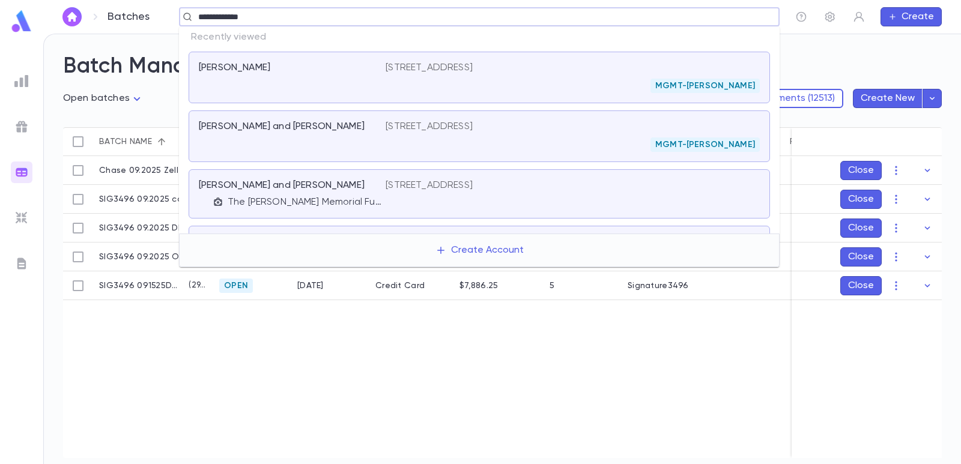
type input "**********"
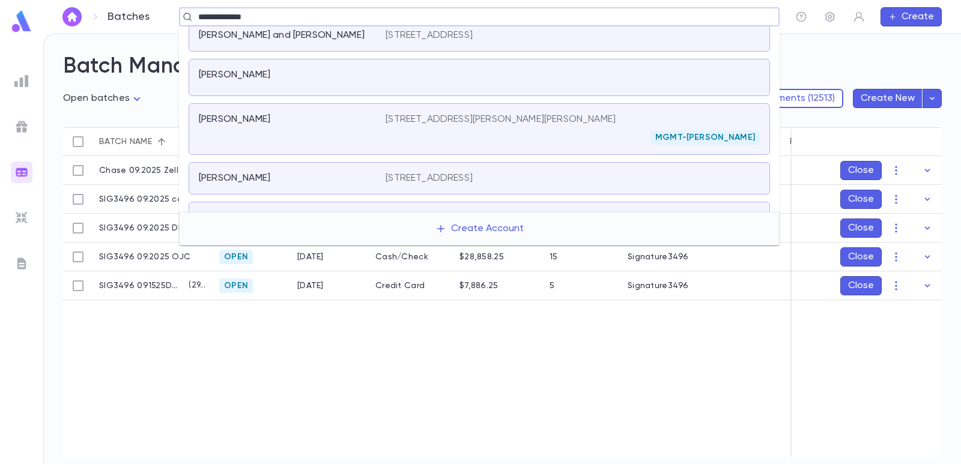
scroll to position [180, 0]
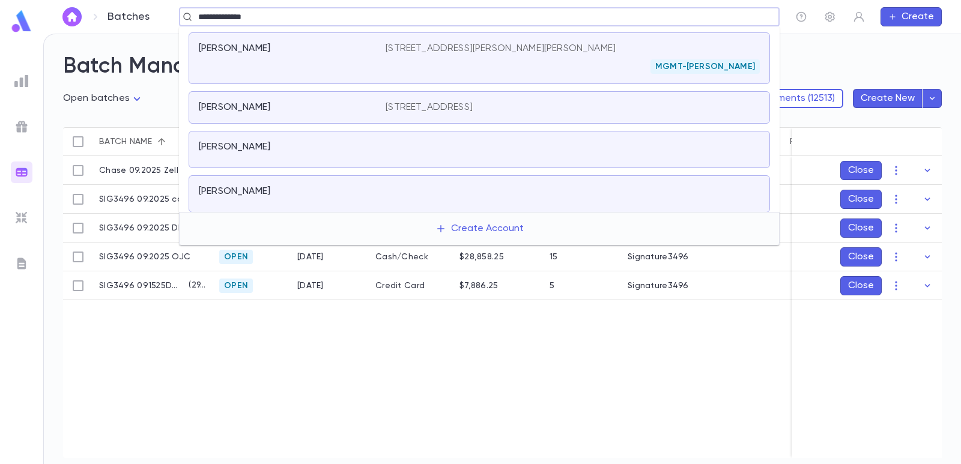
click at [379, 49] on div "[PERSON_NAME]" at bounding box center [292, 58] width 187 height 31
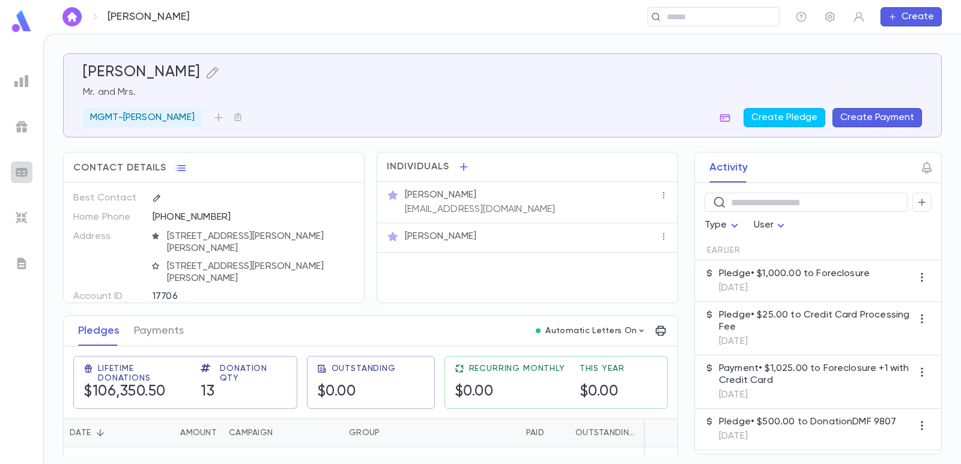
click at [20, 170] on img at bounding box center [21, 172] width 14 height 14
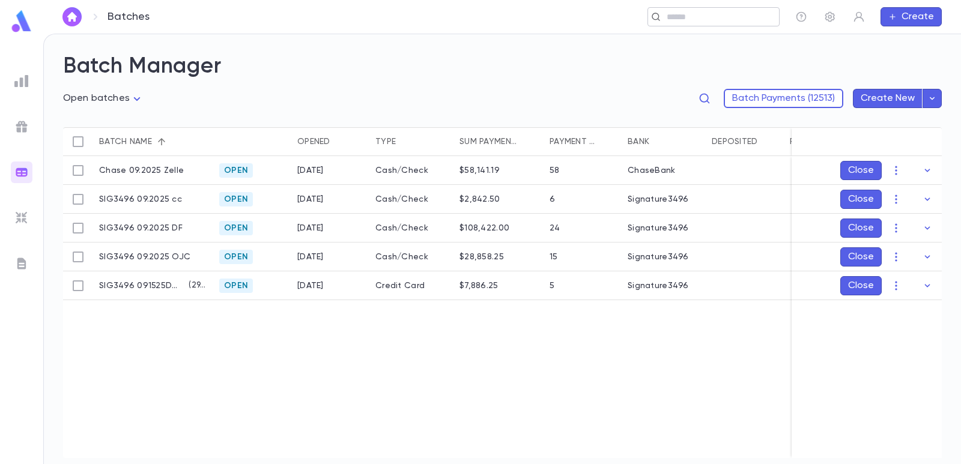
click at [715, 16] on input "text" at bounding box center [709, 16] width 93 height 11
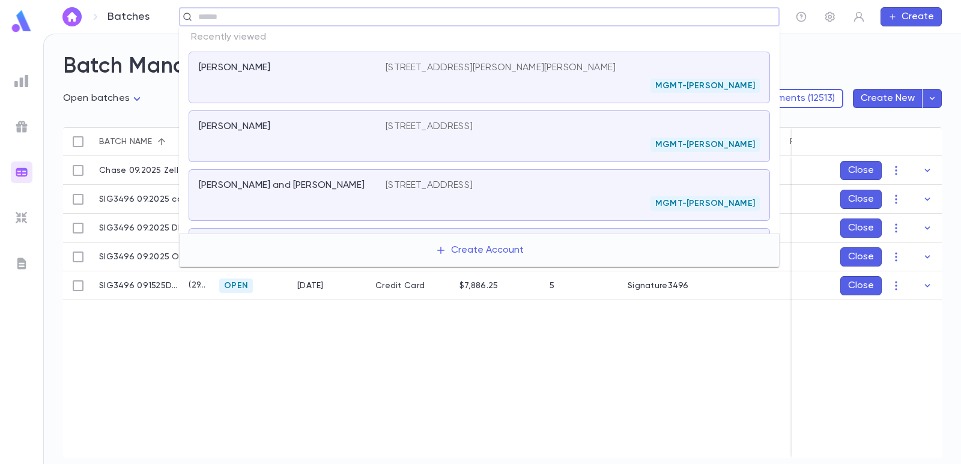
click at [247, 74] on div "[PERSON_NAME]" at bounding box center [292, 77] width 187 height 31
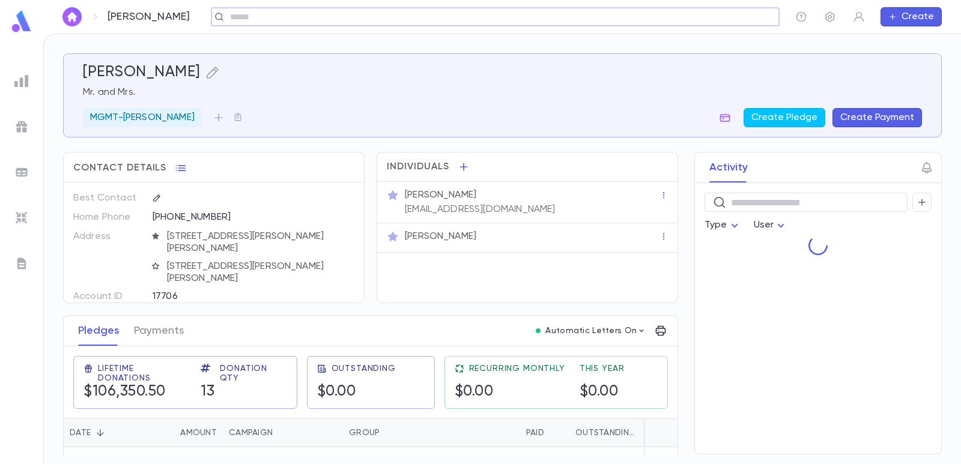
click at [862, 112] on button "Create Payment" at bounding box center [876, 117] width 89 height 19
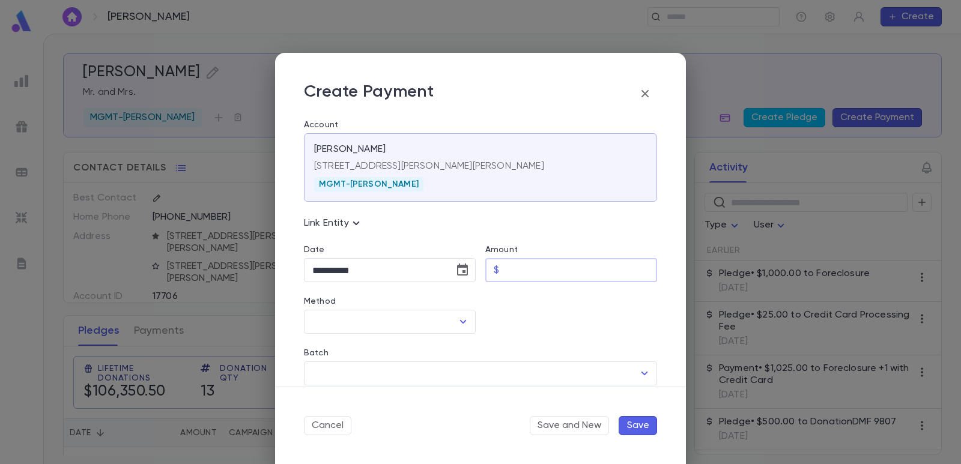
click at [526, 269] on input "Amount" at bounding box center [580, 270] width 153 height 23
type input "********"
drag, startPoint x: 530, startPoint y: 315, endPoint x: 456, endPoint y: 286, distance: 79.3
click at [525, 316] on div at bounding box center [566, 308] width 181 height 52
click at [455, 269] on icon "Choose date, selected date is Sep 15, 2025" at bounding box center [462, 270] width 14 height 14
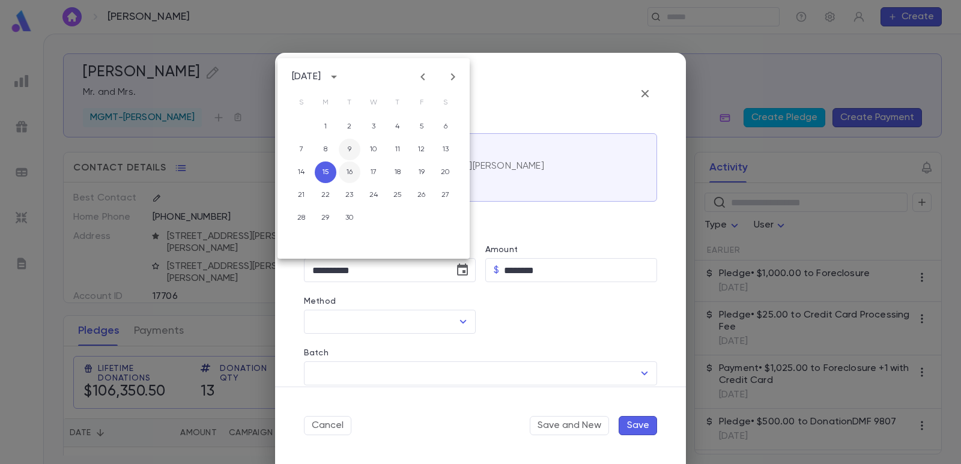
click at [350, 151] on button "9" at bounding box center [350, 150] width 22 height 22
type input "**********"
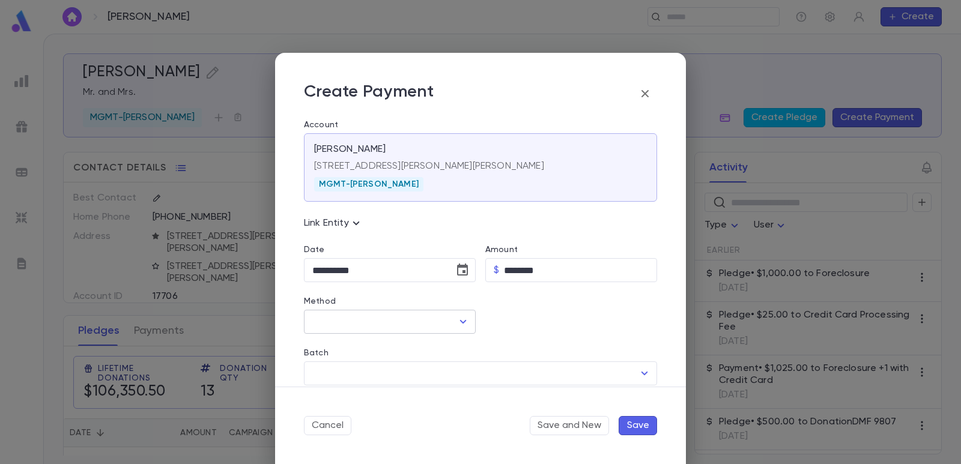
click at [338, 318] on input "Method" at bounding box center [380, 321] width 143 height 23
drag, startPoint x: 347, startPoint y: 367, endPoint x: 369, endPoint y: 327, distance: 45.7
click at [348, 367] on li "Wire" at bounding box center [412, 367] width 217 height 19
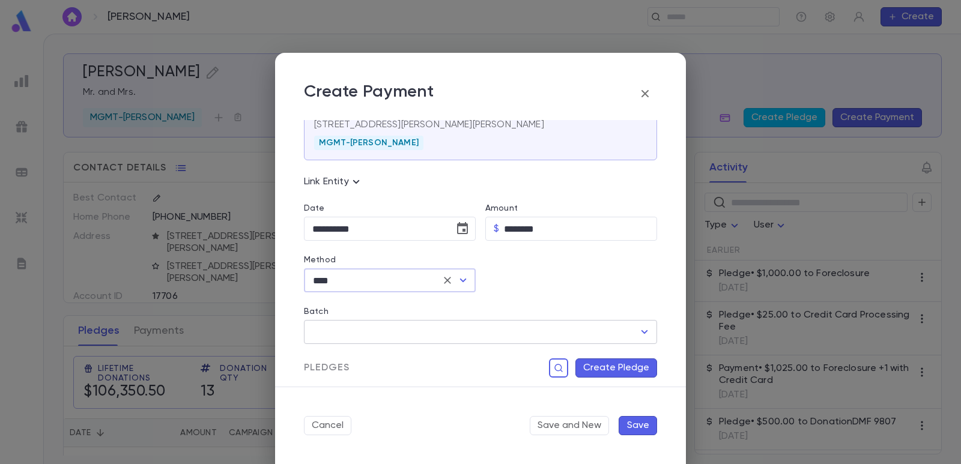
scroll to position [60, 0]
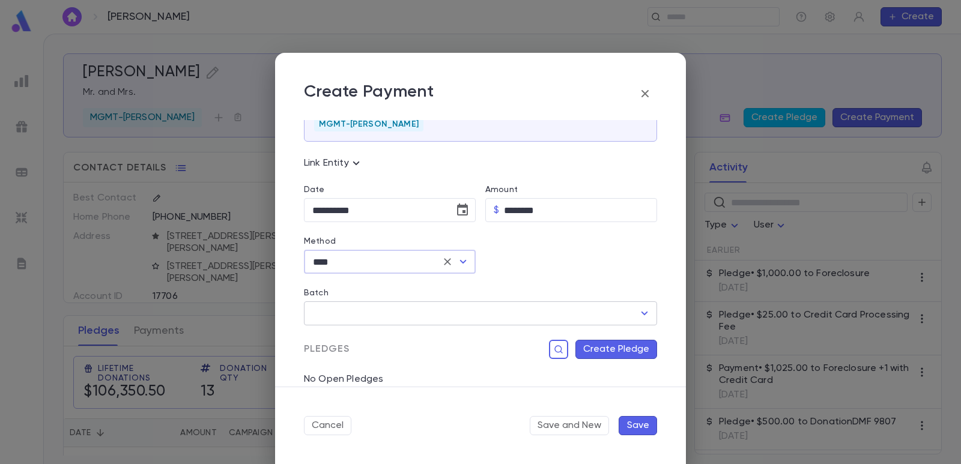
type input "****"
click at [384, 312] on input "Batch" at bounding box center [471, 313] width 324 height 23
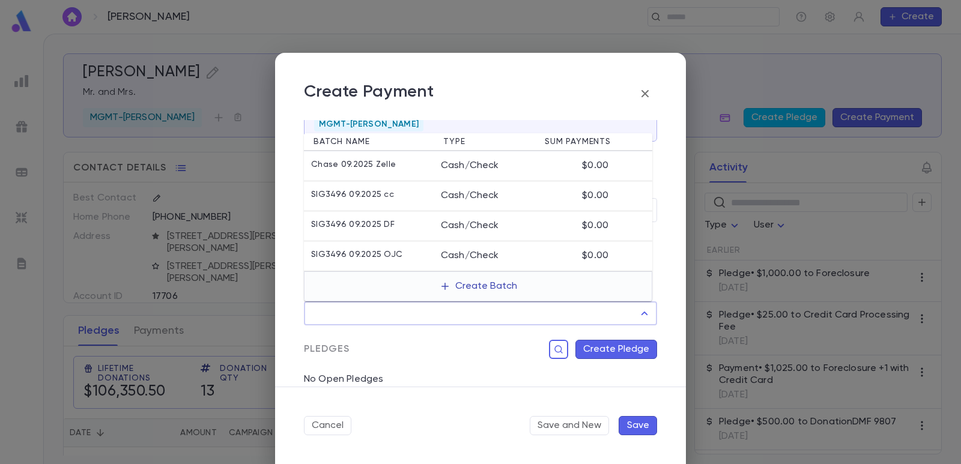
click at [473, 289] on button "Create Batch" at bounding box center [478, 286] width 92 height 19
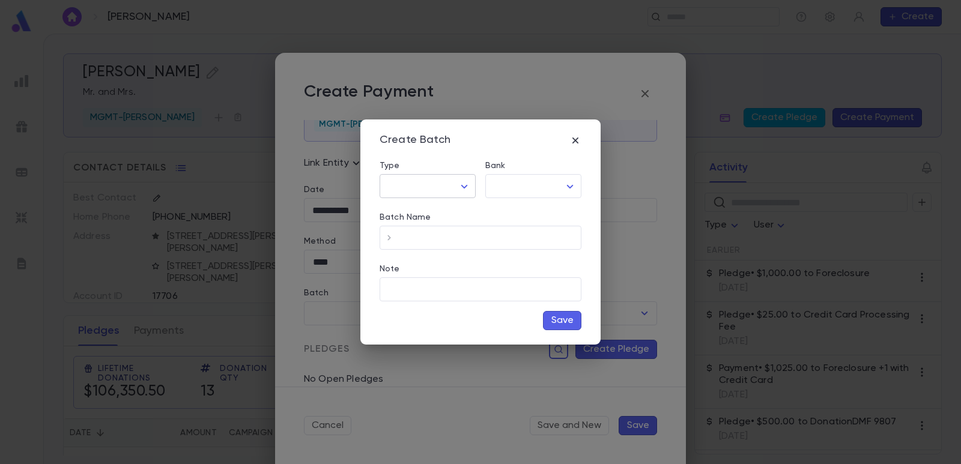
click at [432, 181] on body "[PERSON_NAME] ​ Create [PERSON_NAME] Mr. and Mrs. MGMT-[PERSON_NAME] Create Ple…" at bounding box center [480, 249] width 961 height 430
click at [434, 205] on li "Cash" at bounding box center [429, 211] width 95 height 19
type input "****"
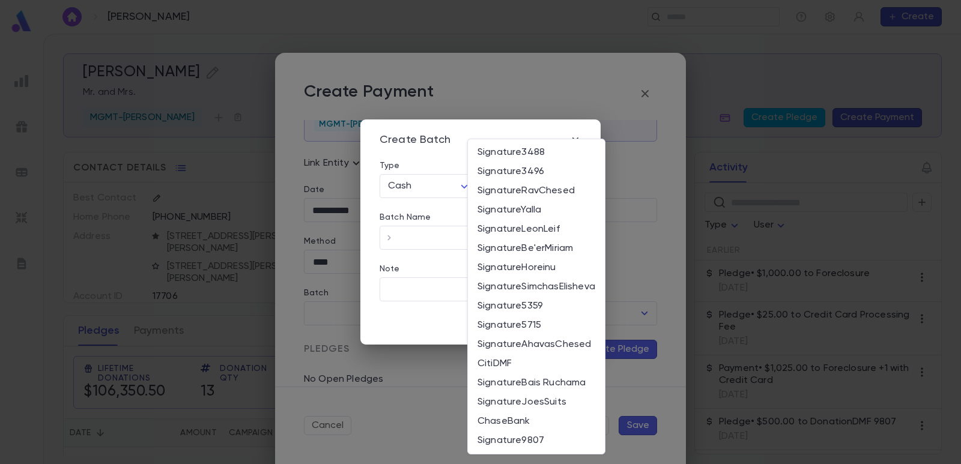
click at [506, 186] on body "[PERSON_NAME] ​ Create [PERSON_NAME] Mr. and Mrs. MGMT-[PERSON_NAME] Create Ple…" at bounding box center [480, 249] width 961 height 430
click at [503, 166] on span "Signature3496" at bounding box center [536, 172] width 118 height 12
type input "*"
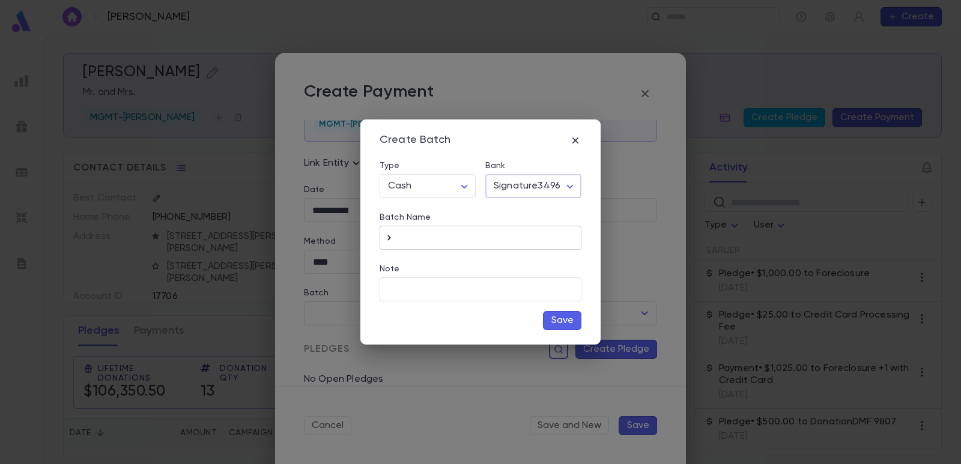
click at [394, 235] on button "button" at bounding box center [388, 237] width 19 height 19
click at [476, 240] on input "**********" at bounding box center [490, 237] width 183 height 23
click at [458, 234] on input "**********" at bounding box center [490, 237] width 183 height 23
type input "**********"
click at [553, 316] on button "Save" at bounding box center [562, 320] width 38 height 19
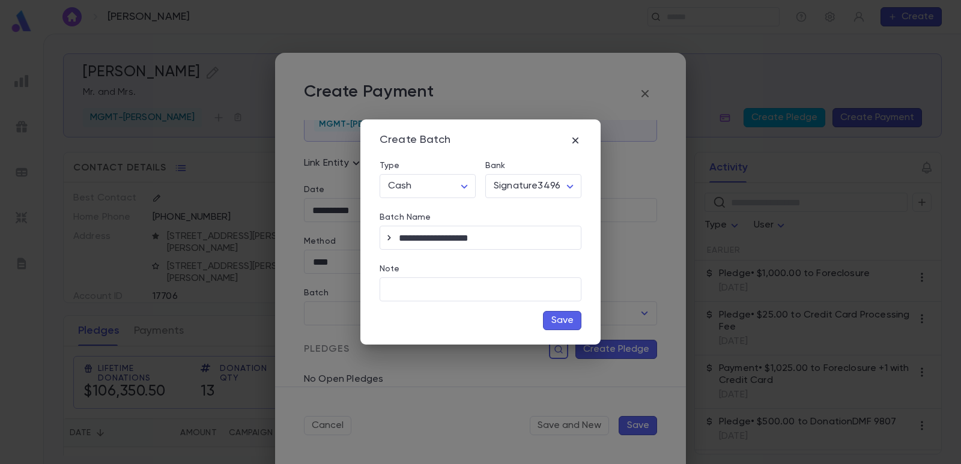
type input "**********"
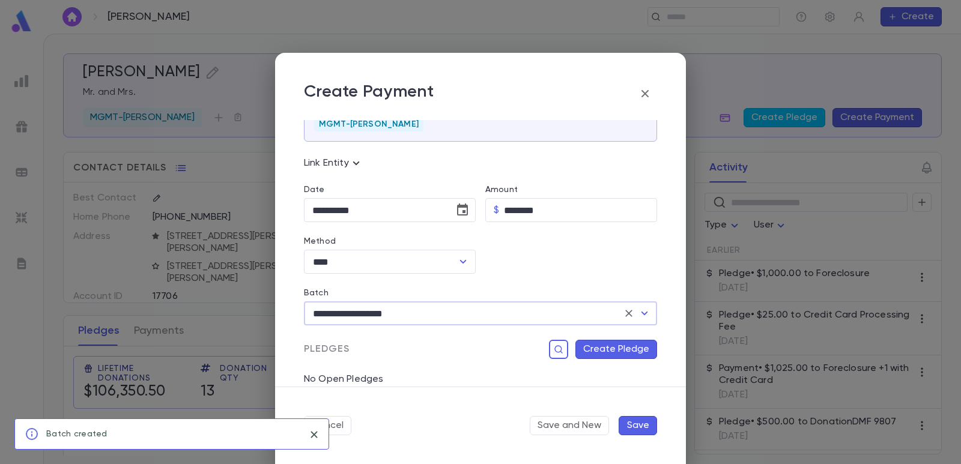
click at [591, 347] on button "Create Pledge" at bounding box center [616, 349] width 82 height 19
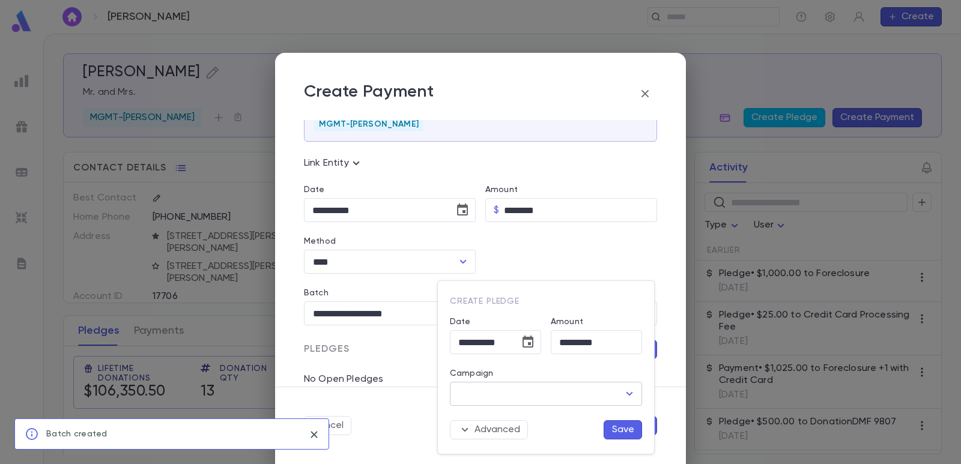
click at [548, 401] on input "Campaign" at bounding box center [536, 393] width 163 height 23
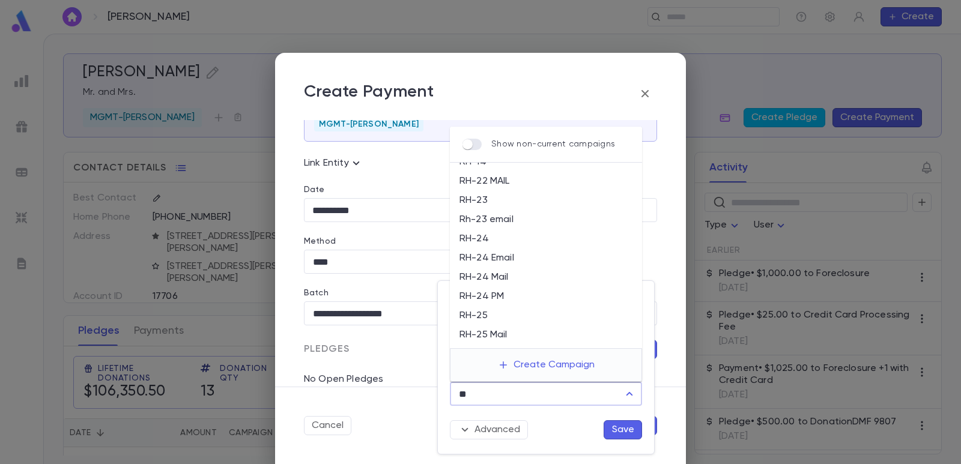
scroll to position [45, 0]
click at [515, 289] on li "RH-24 PM" at bounding box center [546, 280] width 192 height 19
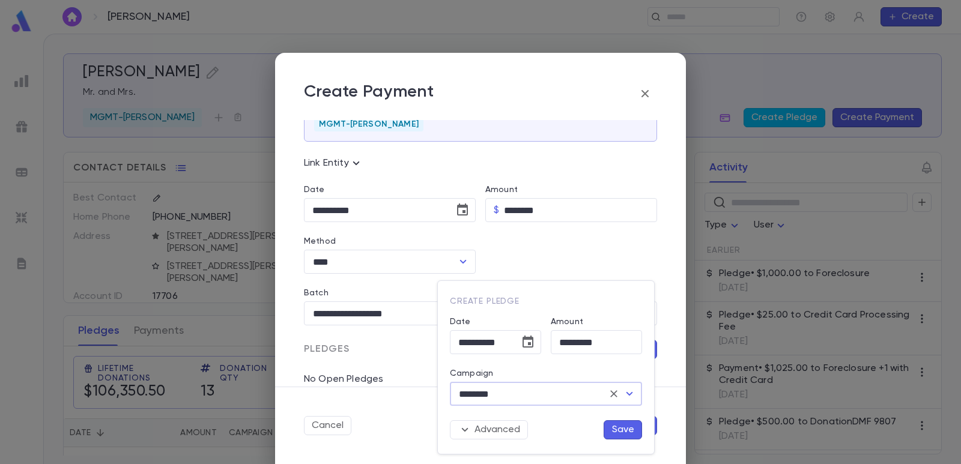
drag, startPoint x: 513, startPoint y: 390, endPoint x: 401, endPoint y: 394, distance: 112.4
click at [401, 394] on div "**********" at bounding box center [480, 232] width 961 height 464
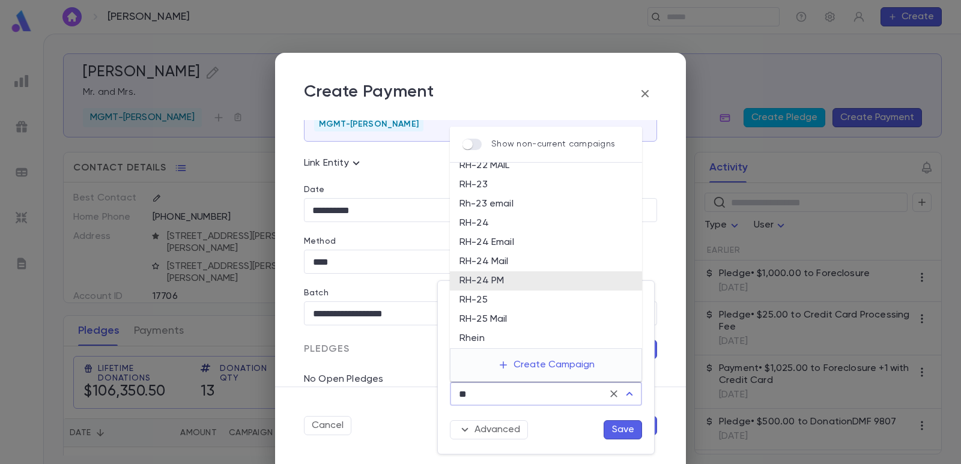
scroll to position [23, 0]
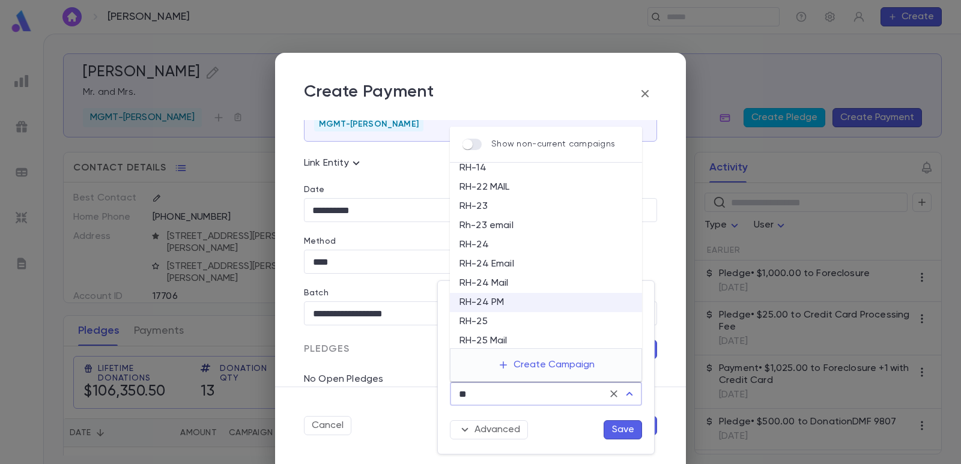
click at [480, 323] on li "RH-25" at bounding box center [546, 321] width 192 height 19
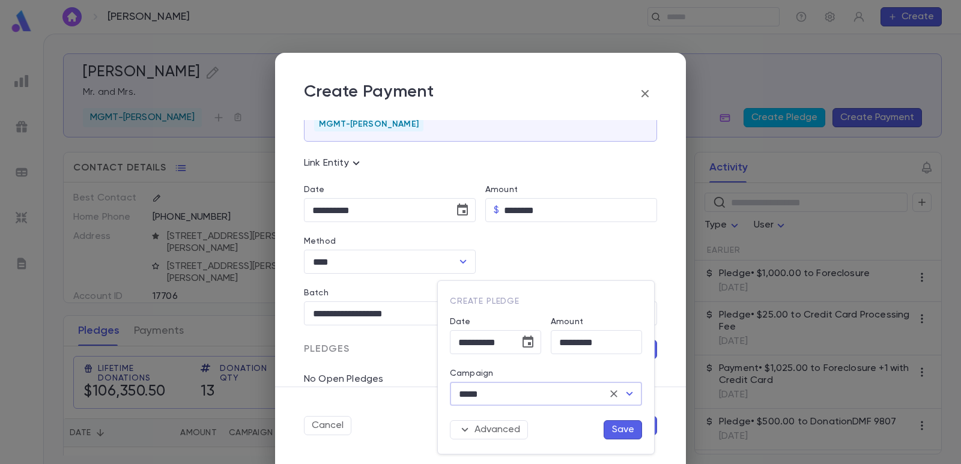
type input "*****"
click at [621, 430] on button "Save" at bounding box center [622, 429] width 38 height 19
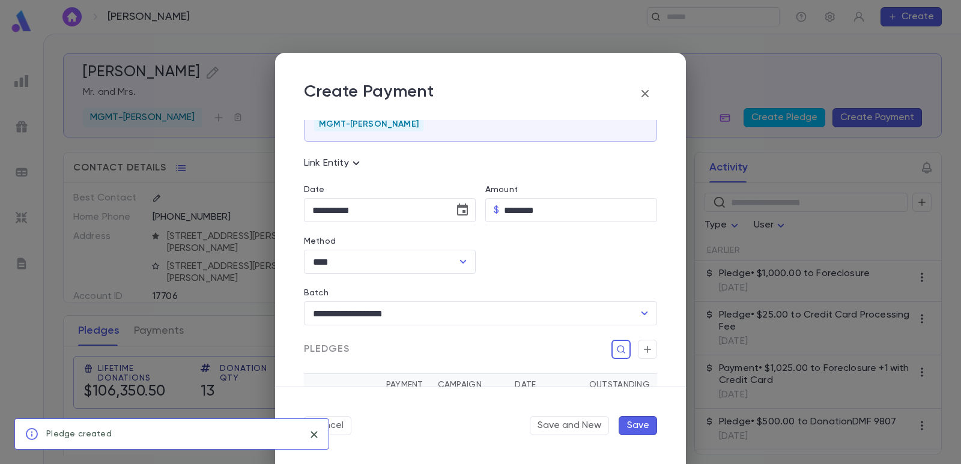
click at [649, 427] on button "Save" at bounding box center [637, 425] width 38 height 19
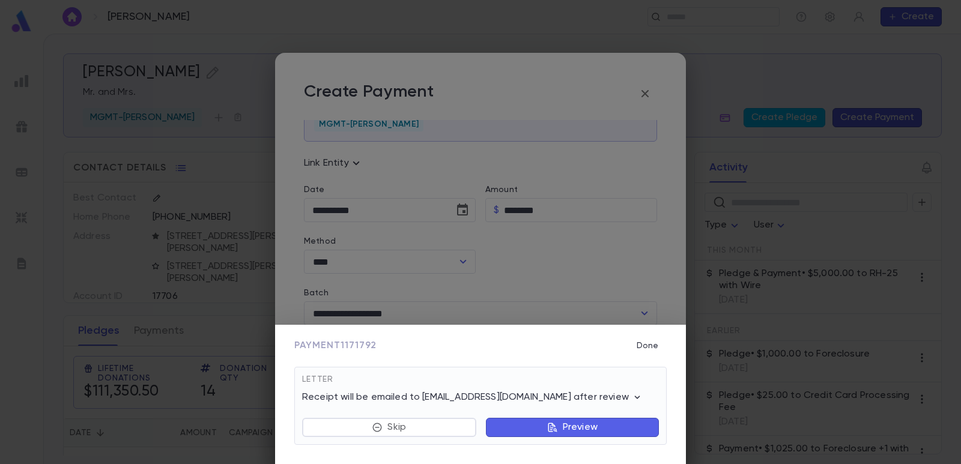
click at [510, 429] on button "Preview" at bounding box center [572, 427] width 173 height 19
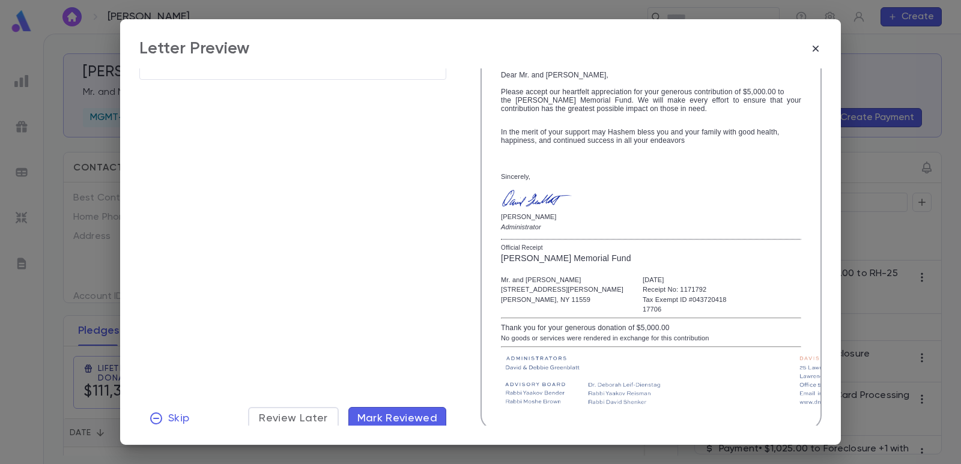
scroll to position [207, 0]
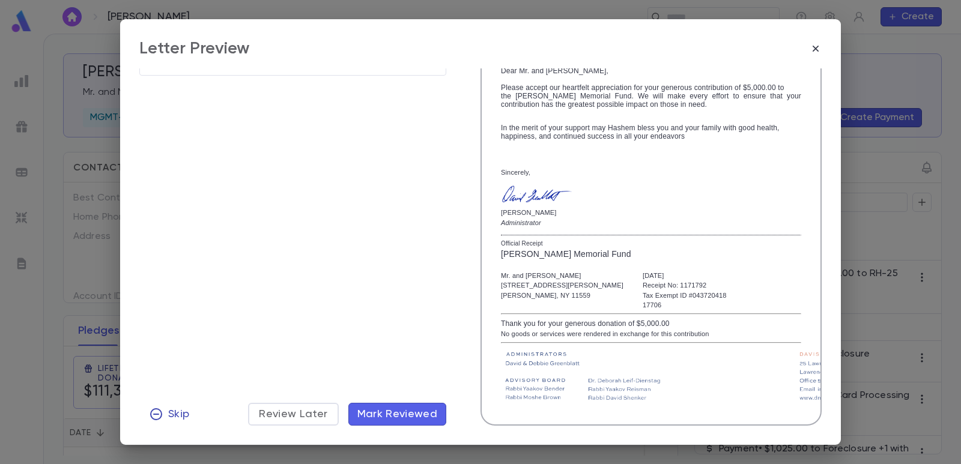
click at [171, 414] on span "Skip" at bounding box center [178, 414] width 21 height 13
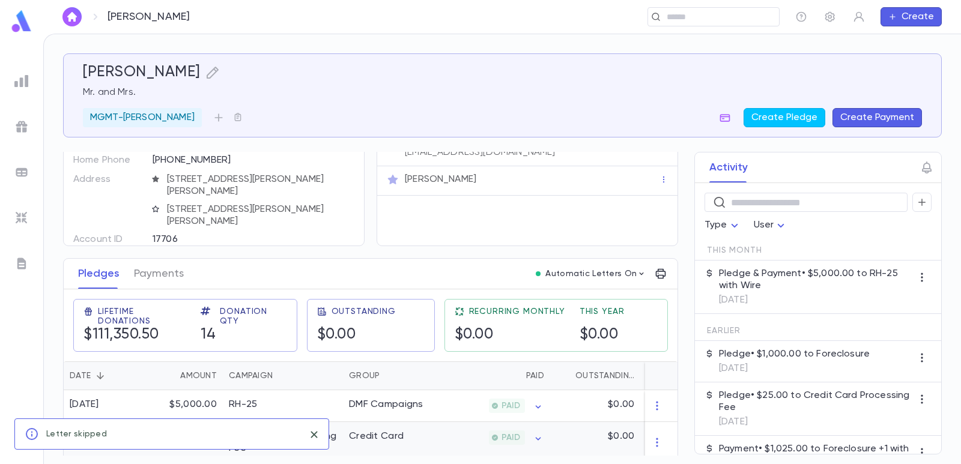
scroll to position [240, 0]
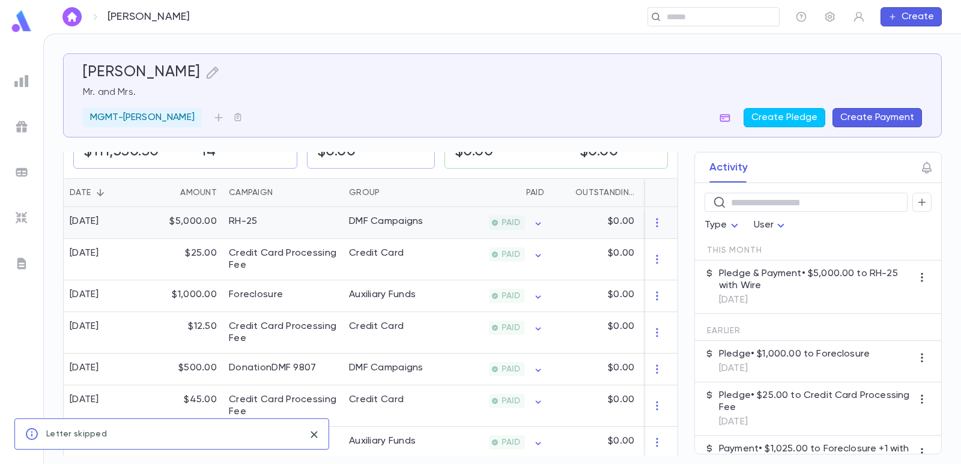
click at [305, 222] on div "RH-25" at bounding box center [283, 223] width 120 height 32
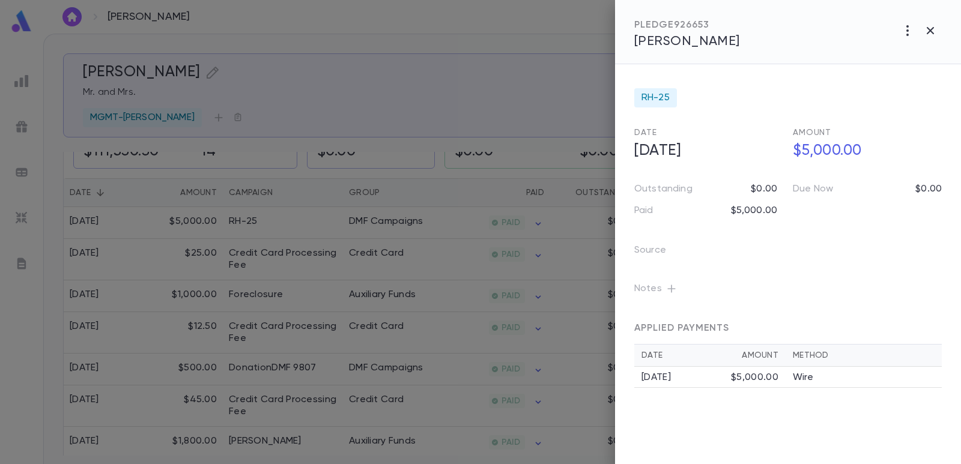
click at [675, 286] on icon "button" at bounding box center [671, 289] width 12 height 12
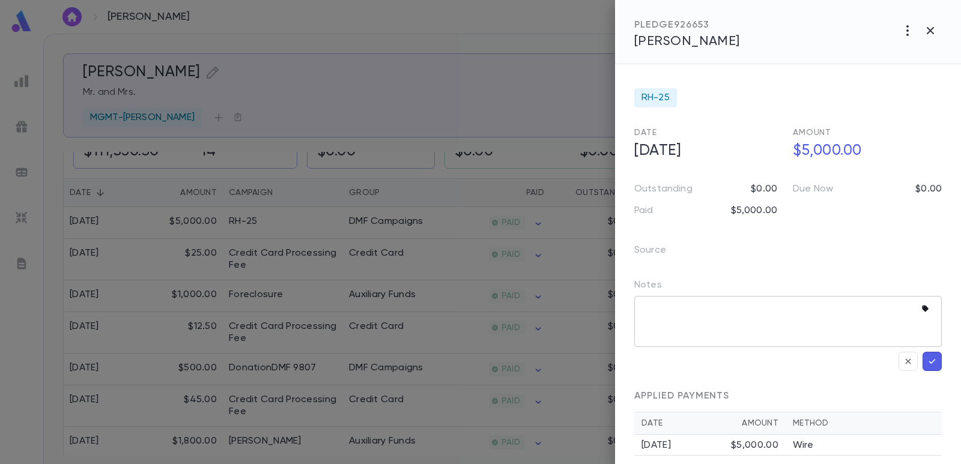
click at [923, 309] on icon "button" at bounding box center [925, 309] width 7 height 7
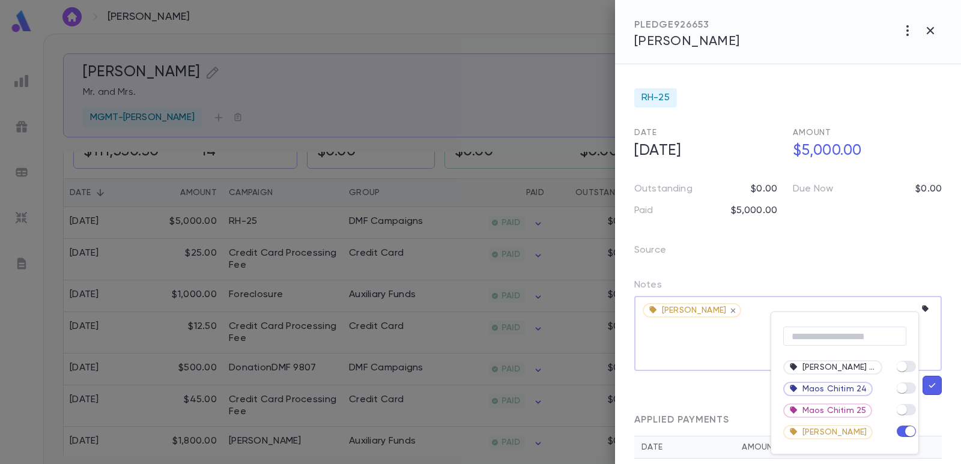
click at [675, 340] on div at bounding box center [480, 232] width 961 height 464
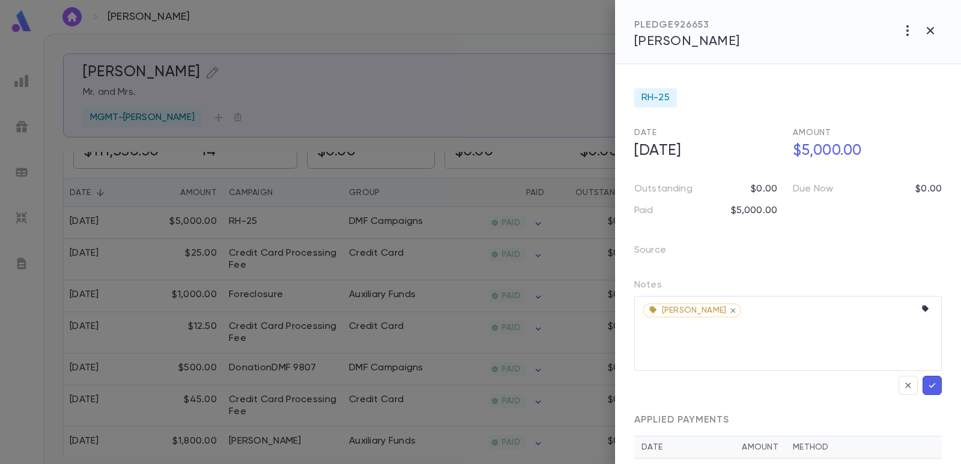
click at [926, 382] on icon "button" at bounding box center [931, 385] width 11 height 12
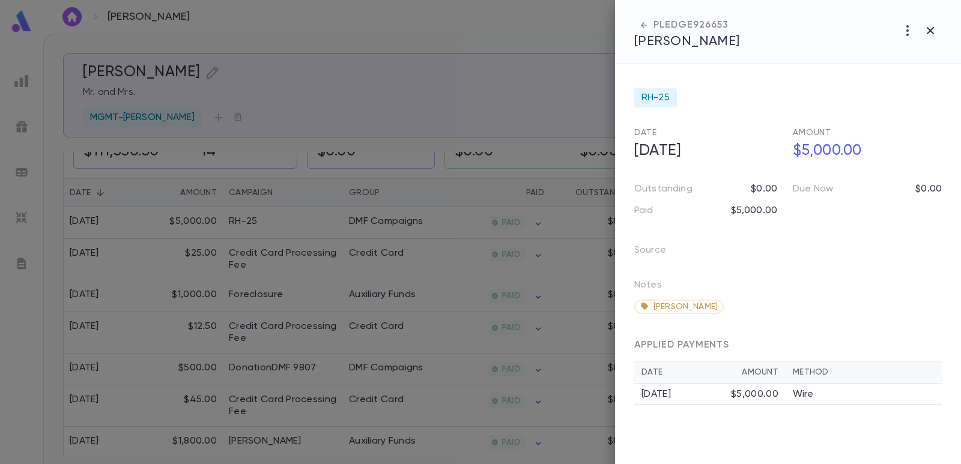
click at [473, 82] on div at bounding box center [480, 232] width 961 height 464
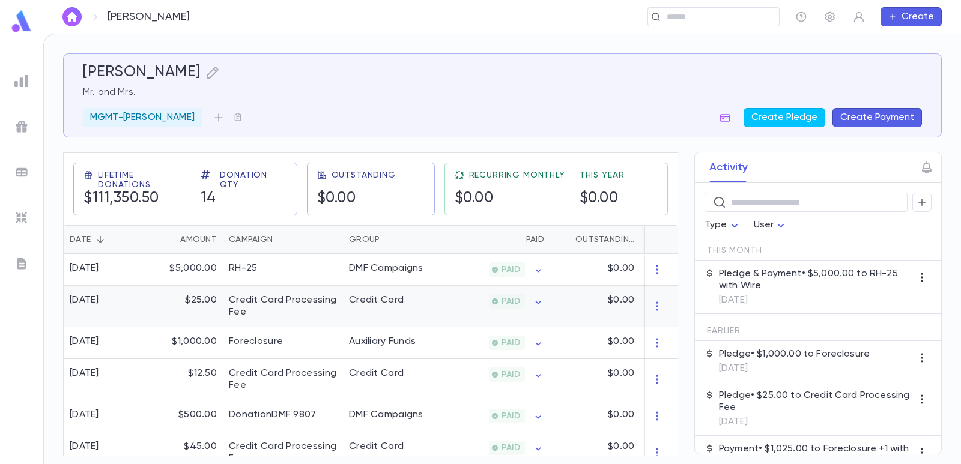
scroll to position [180, 0]
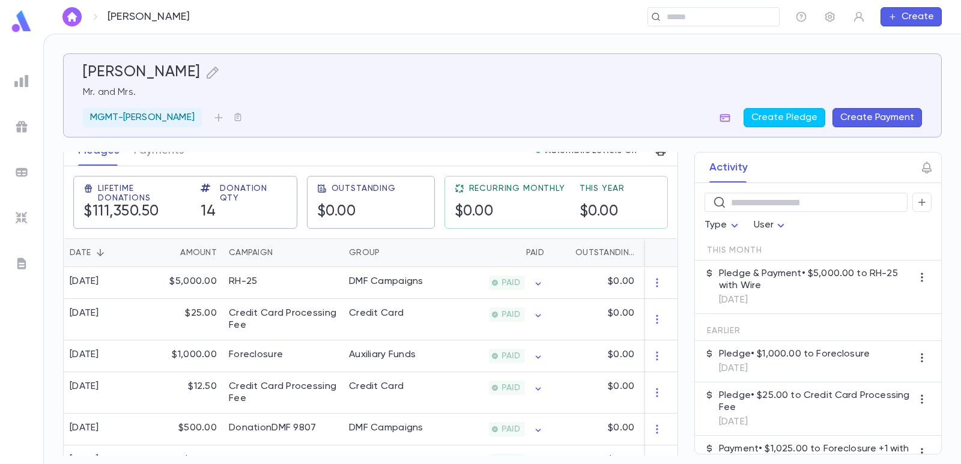
click at [22, 173] on img at bounding box center [21, 172] width 14 height 14
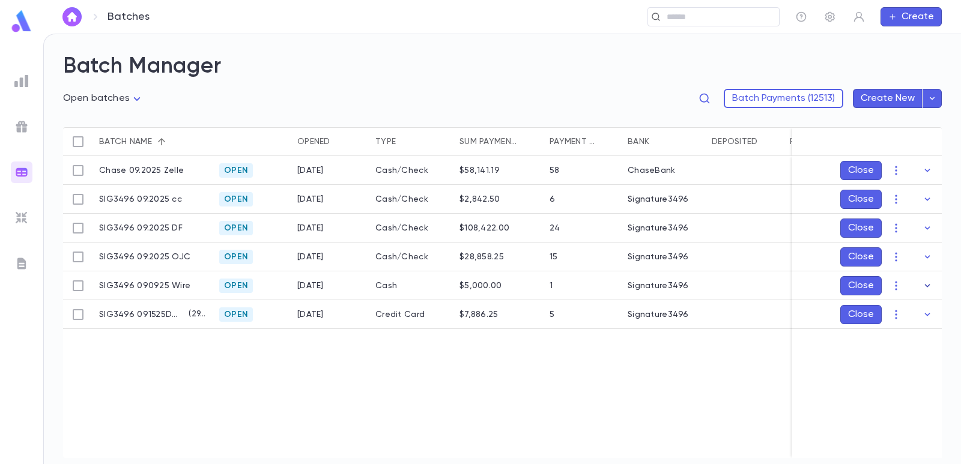
click at [921, 282] on icon "button" at bounding box center [927, 286] width 12 height 12
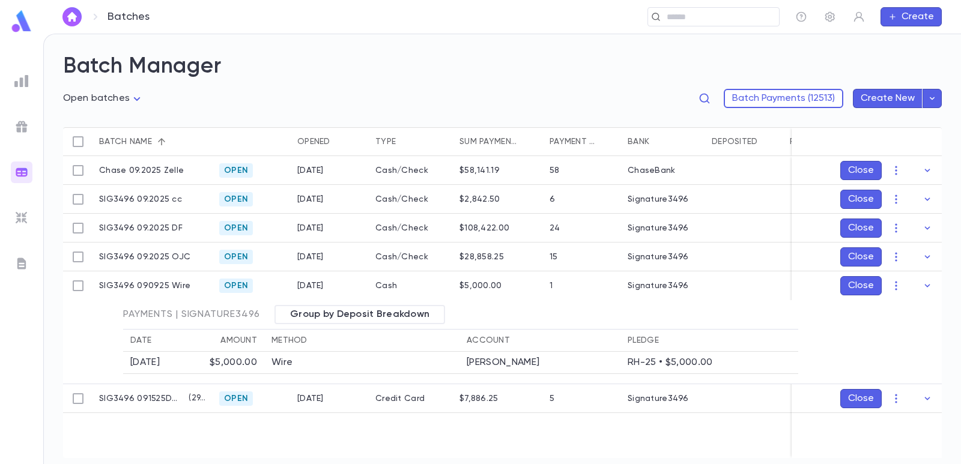
click at [921, 282] on icon "button" at bounding box center [927, 286] width 12 height 12
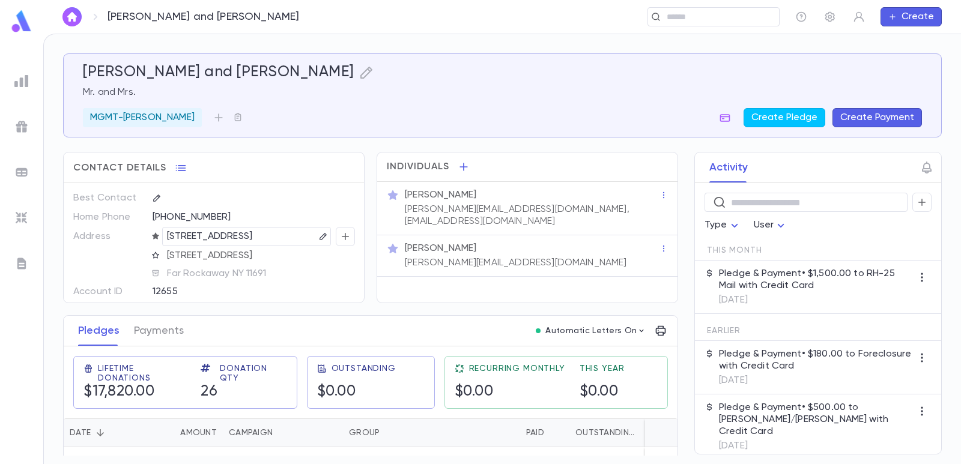
drag, startPoint x: 165, startPoint y: 235, endPoint x: 260, endPoint y: 238, distance: 94.9
click at [260, 238] on div "[STREET_ADDRESS]" at bounding box center [246, 236] width 169 height 19
drag, startPoint x: 262, startPoint y: 236, endPoint x: 167, endPoint y: 239, distance: 94.9
click at [167, 239] on p "[STREET_ADDRESS]" at bounding box center [210, 236] width 86 height 14
drag, startPoint x: 166, startPoint y: 235, endPoint x: 264, endPoint y: 242, distance: 97.5
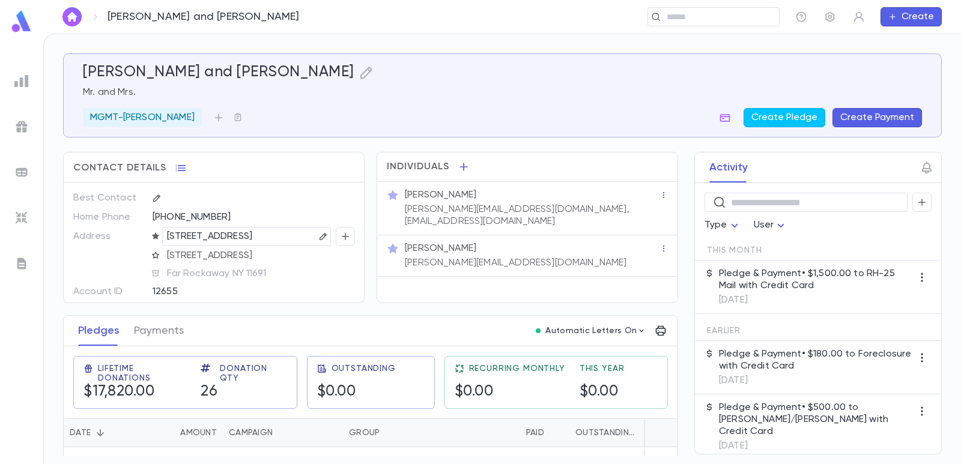
click at [253, 242] on p "[STREET_ADDRESS]" at bounding box center [210, 236] width 86 height 14
copy p "348 Beach 9th Street,"
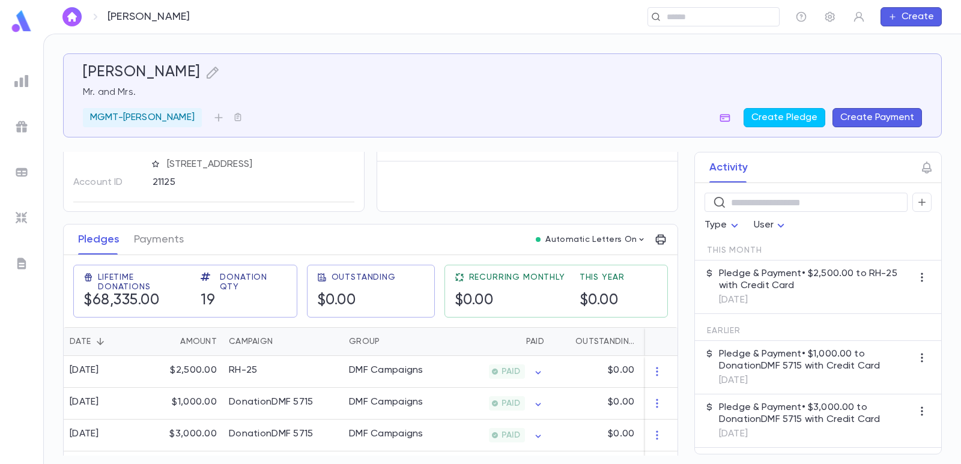
scroll to position [120, 0]
